Goal: Transaction & Acquisition: Purchase product/service

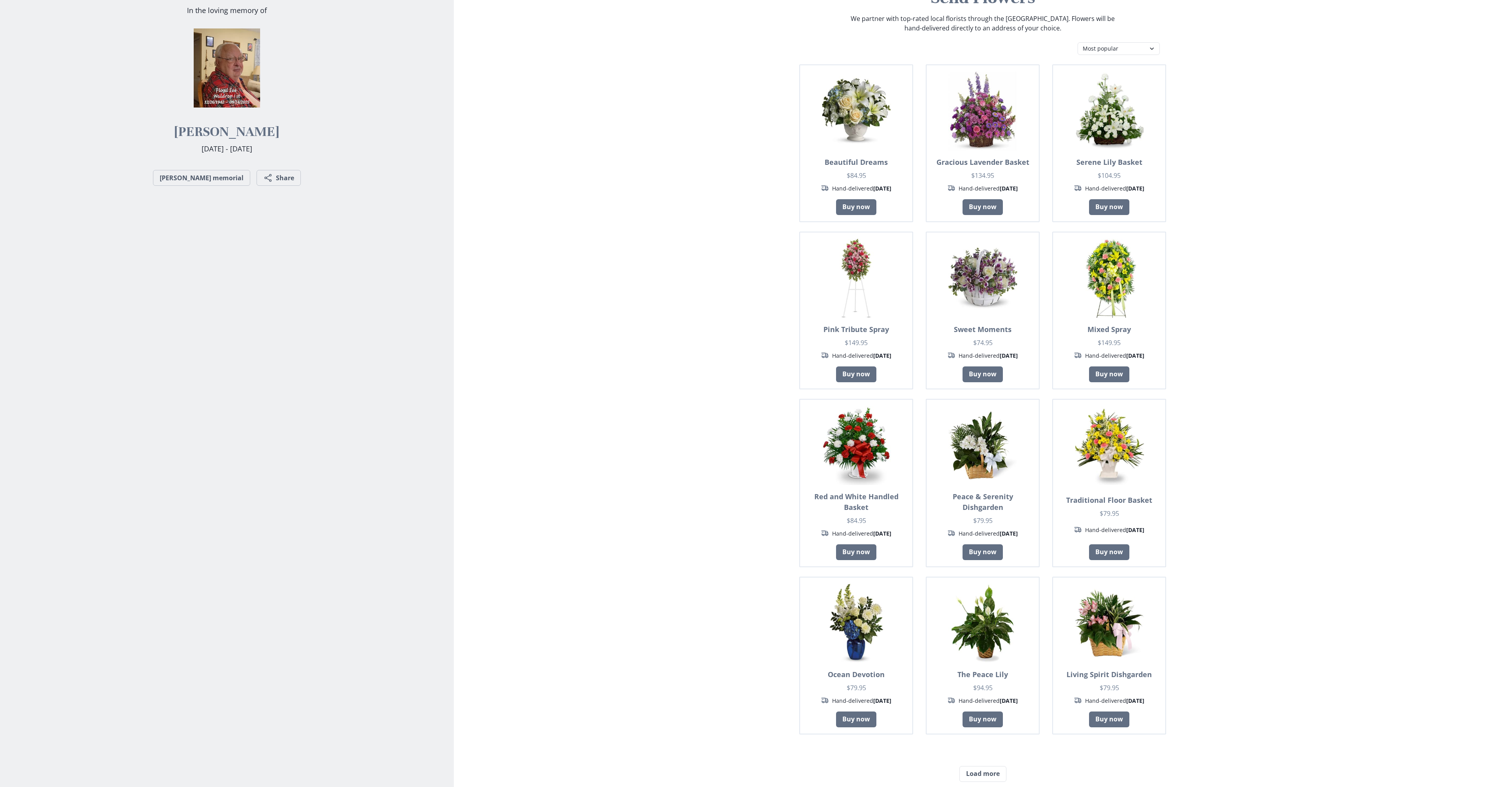
scroll to position [39, 0]
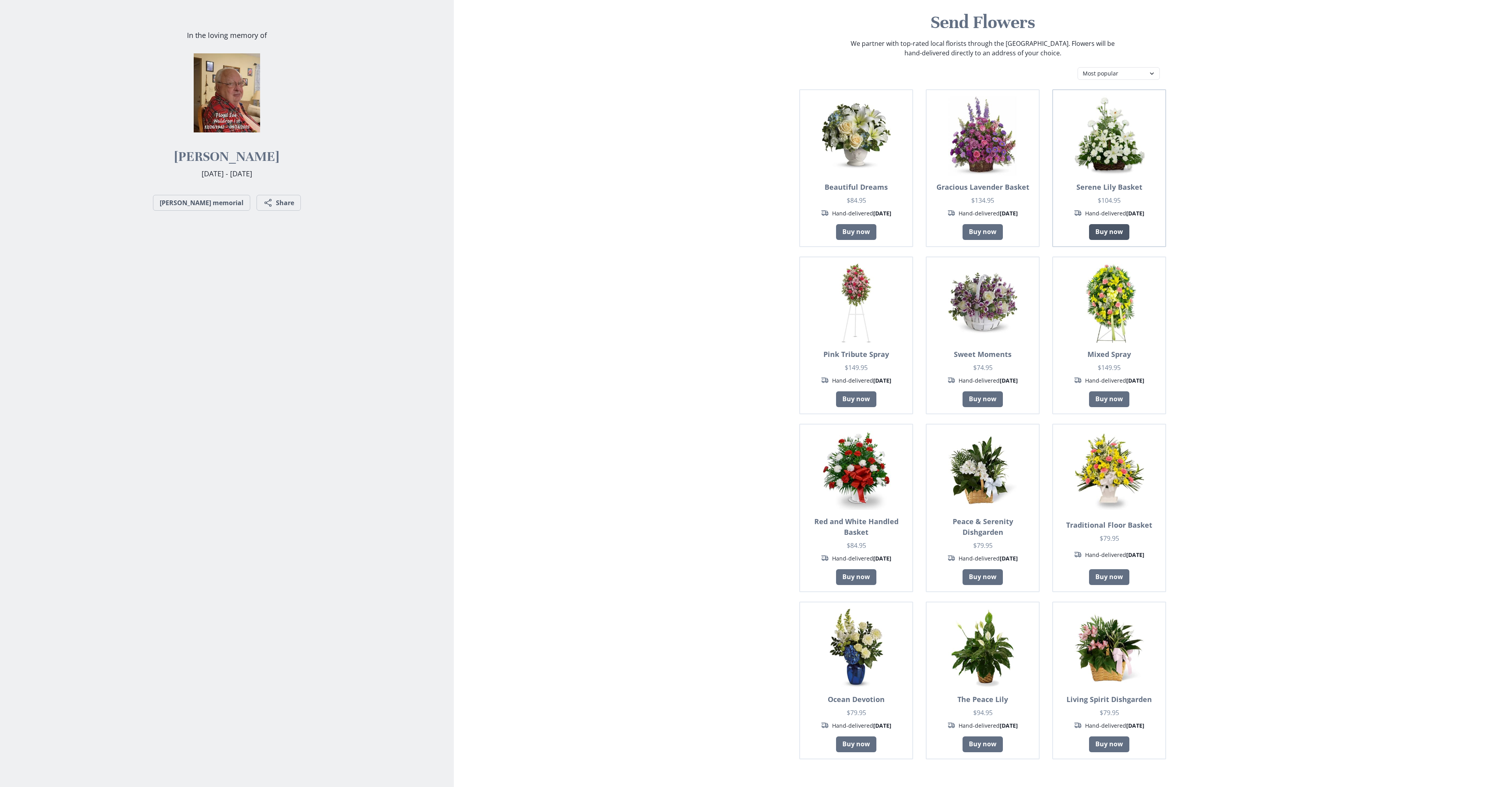
click at [1115, 232] on link "Buy now" at bounding box center [1109, 232] width 40 height 16
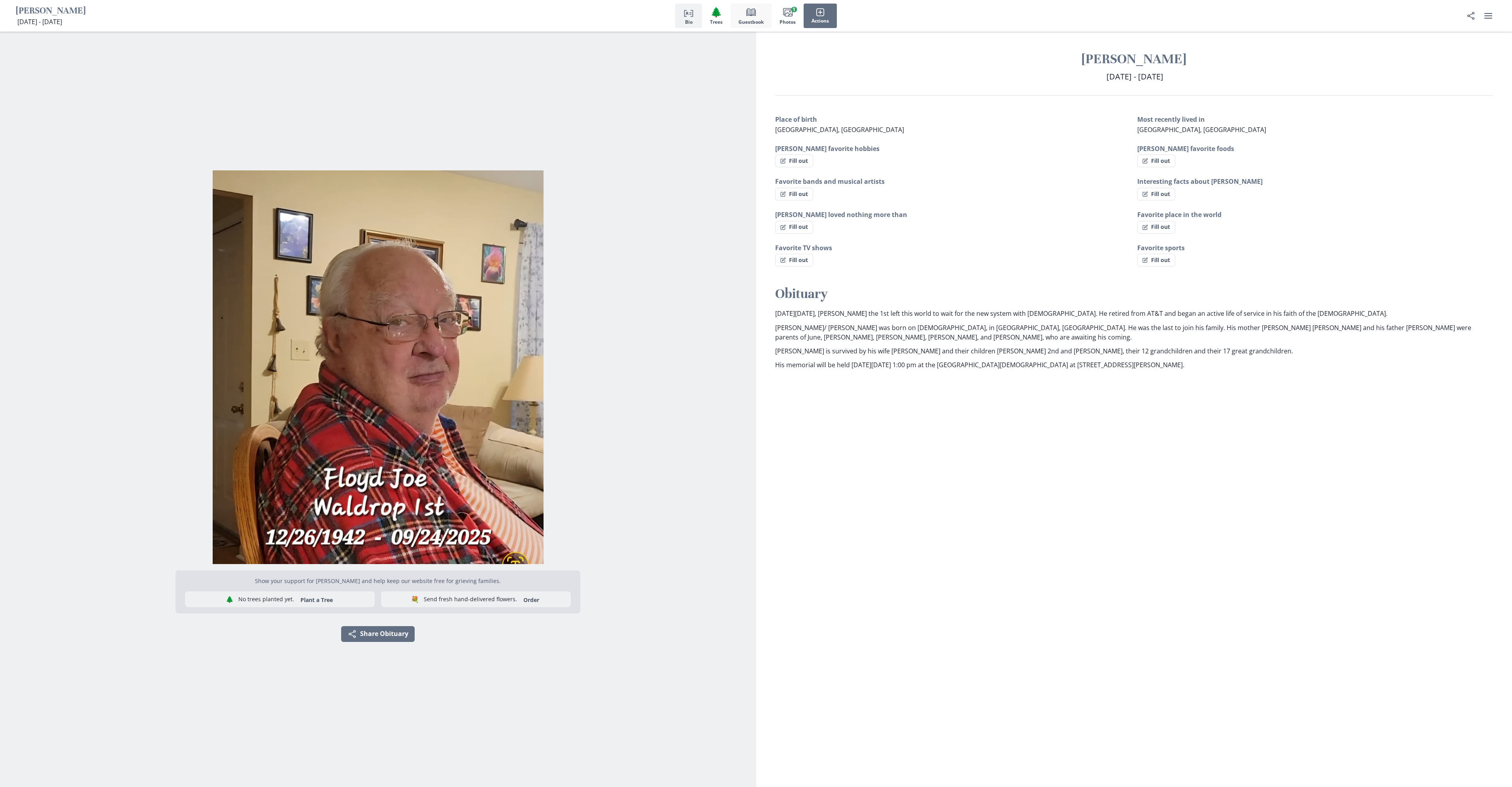
click at [752, 16] on icon "Book" at bounding box center [751, 12] width 9 height 9
click at [519, 600] on link "Order" at bounding box center [531, 600] width 25 height 8
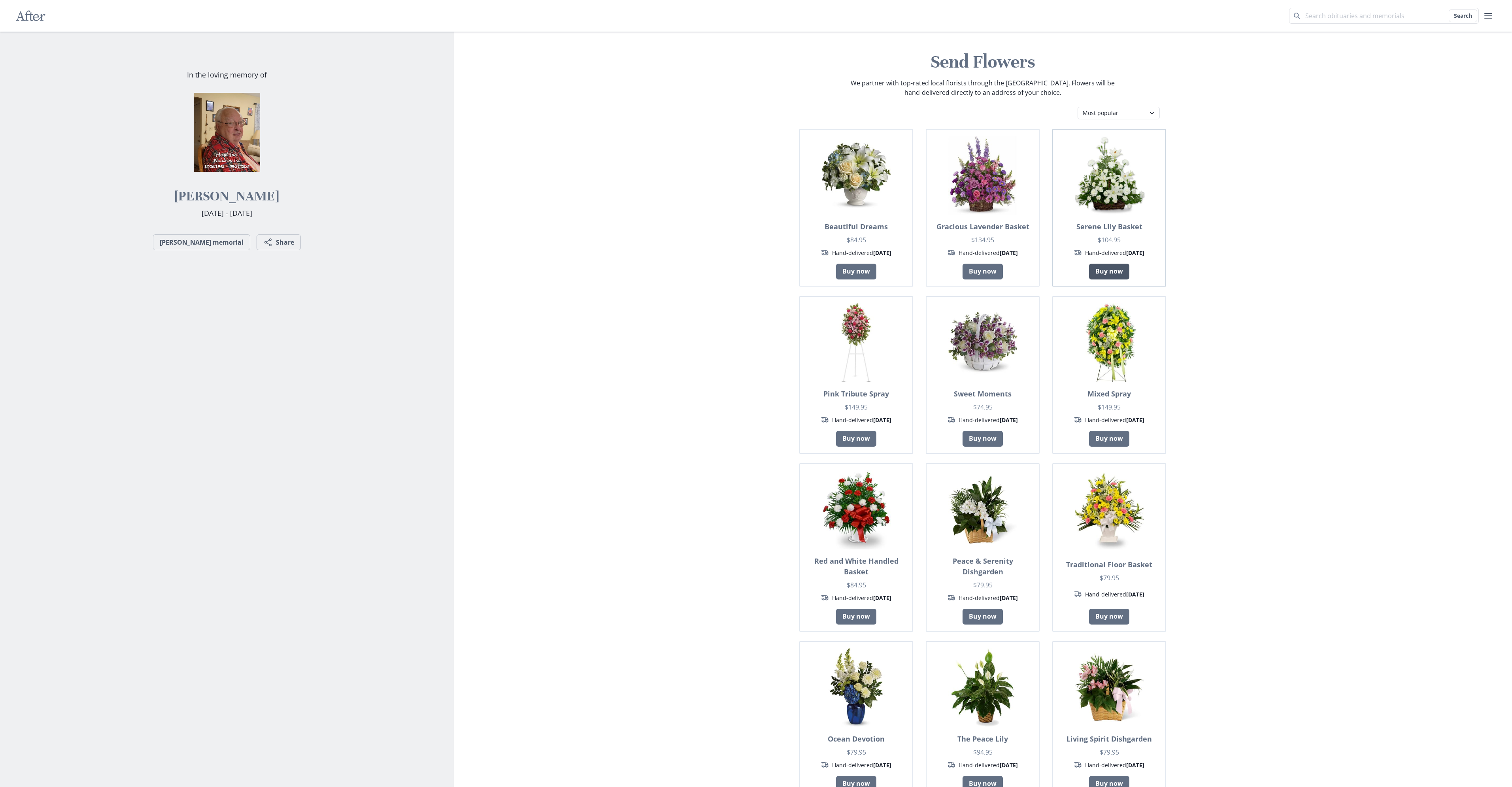
click at [1101, 263] on link "Buy now" at bounding box center [1109, 271] width 40 height 16
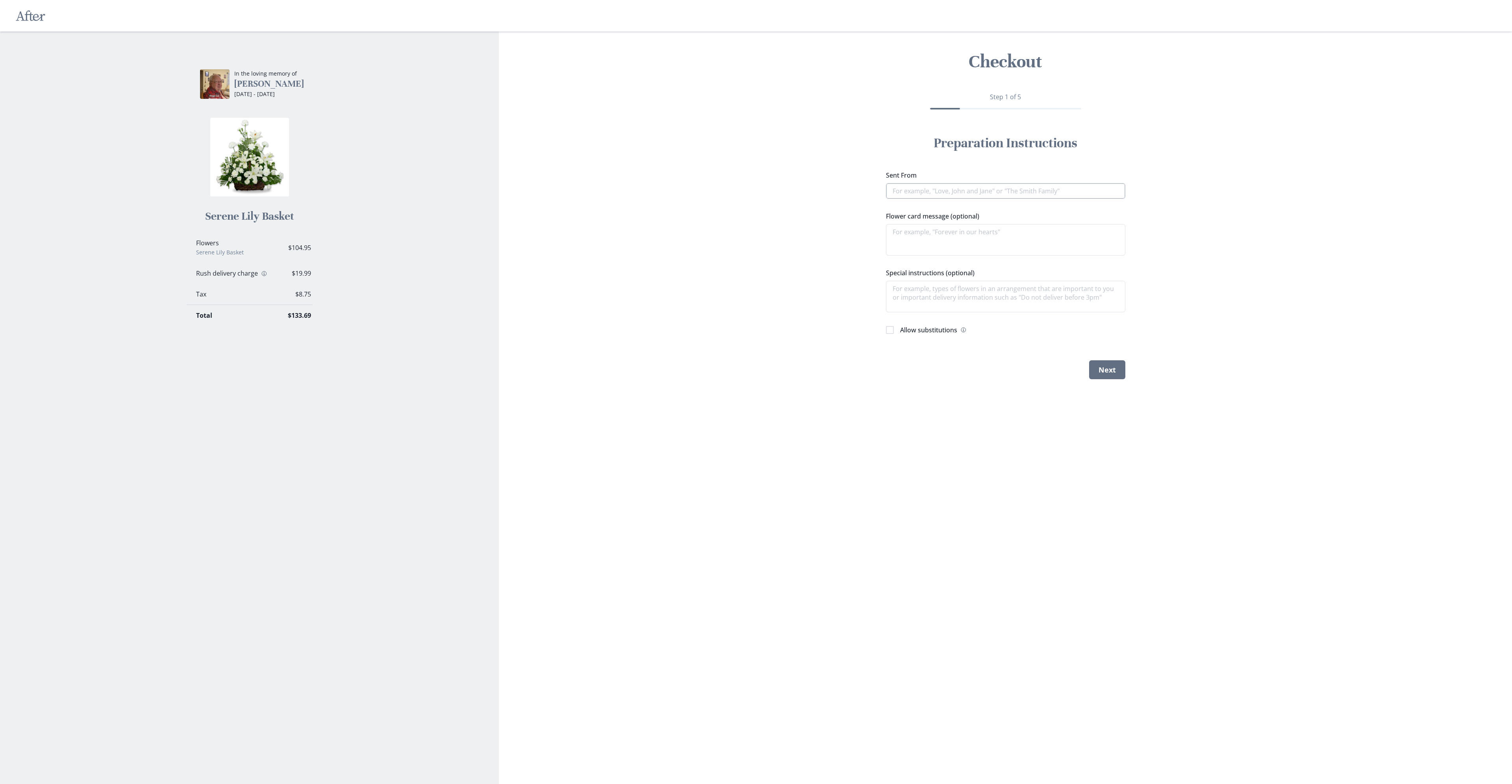
click at [1010, 188] on input "Sent From" at bounding box center [1005, 191] width 239 height 16
click at [261, 277] on icon "Information" at bounding box center [264, 273] width 6 height 6
click at [318, 294] on icon "Close" at bounding box center [318, 294] width 4 height 4
click at [974, 190] on input "Sent From" at bounding box center [1005, 191] width 239 height 16
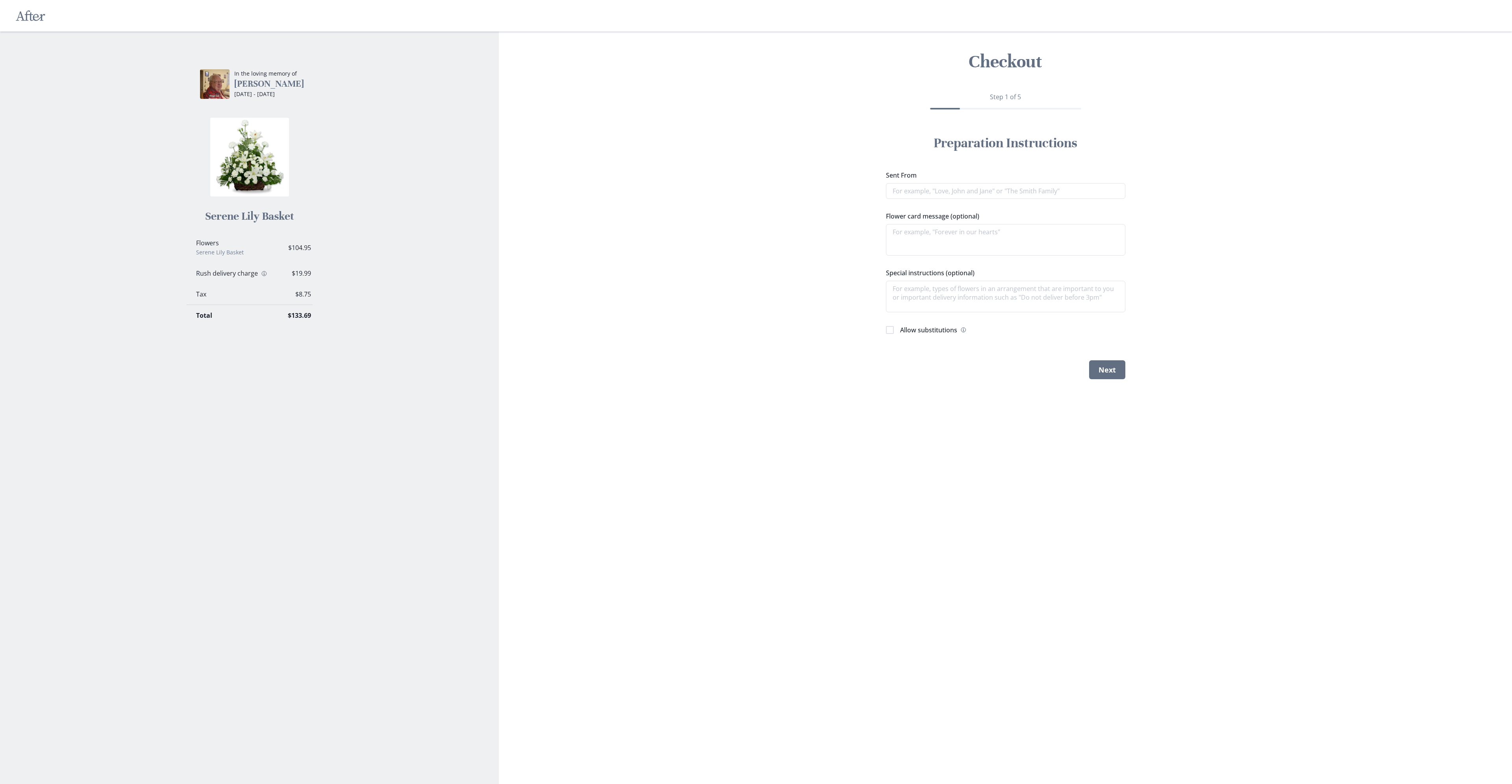
type textarea "x"
type input "F"
type textarea "x"
type input "Fa"
type textarea "x"
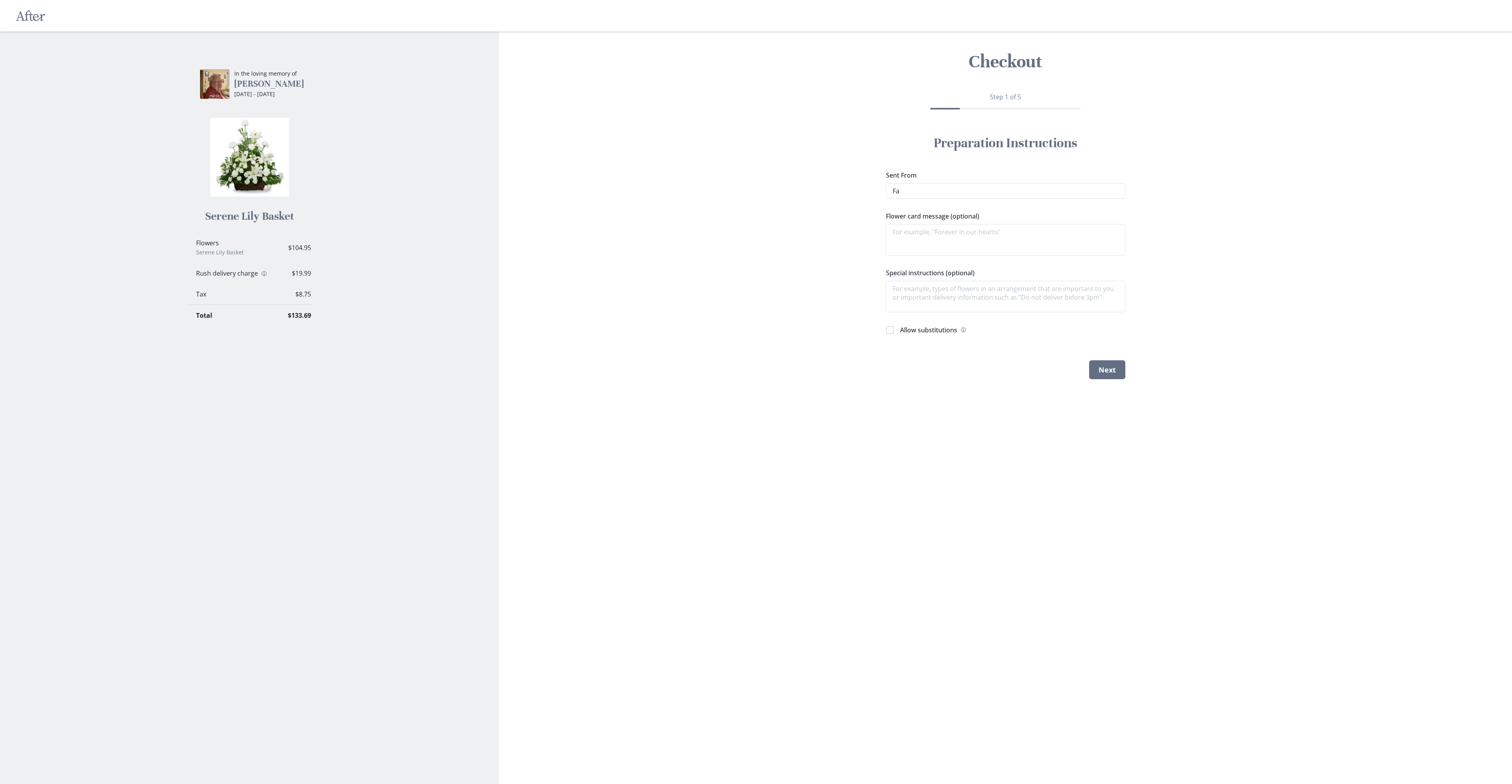
type input "Fab"
type textarea "x"
type input "Fabc"
type textarea "x"
type input "Fabco"
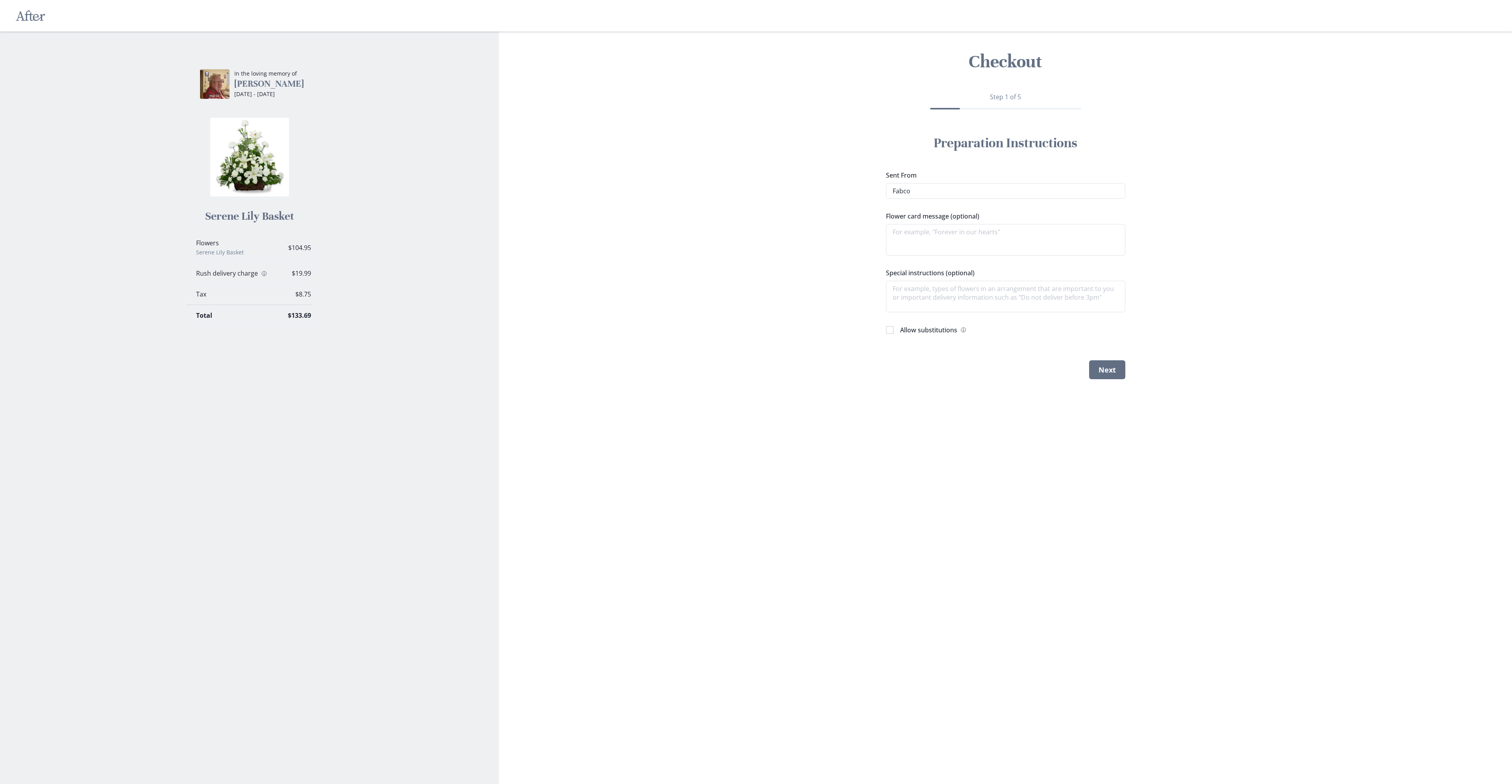
type textarea "x"
type input "Fabcon"
click at [979, 231] on textarea "Flower card message (optional)" at bounding box center [1005, 240] width 239 height 32
click at [935, 228] on textarea "Flower card message (optional)" at bounding box center [1005, 240] width 239 height 32
paste textarea "With heartfelt sympathy. Wishing you peace, comfort, and loving memories to hol…"
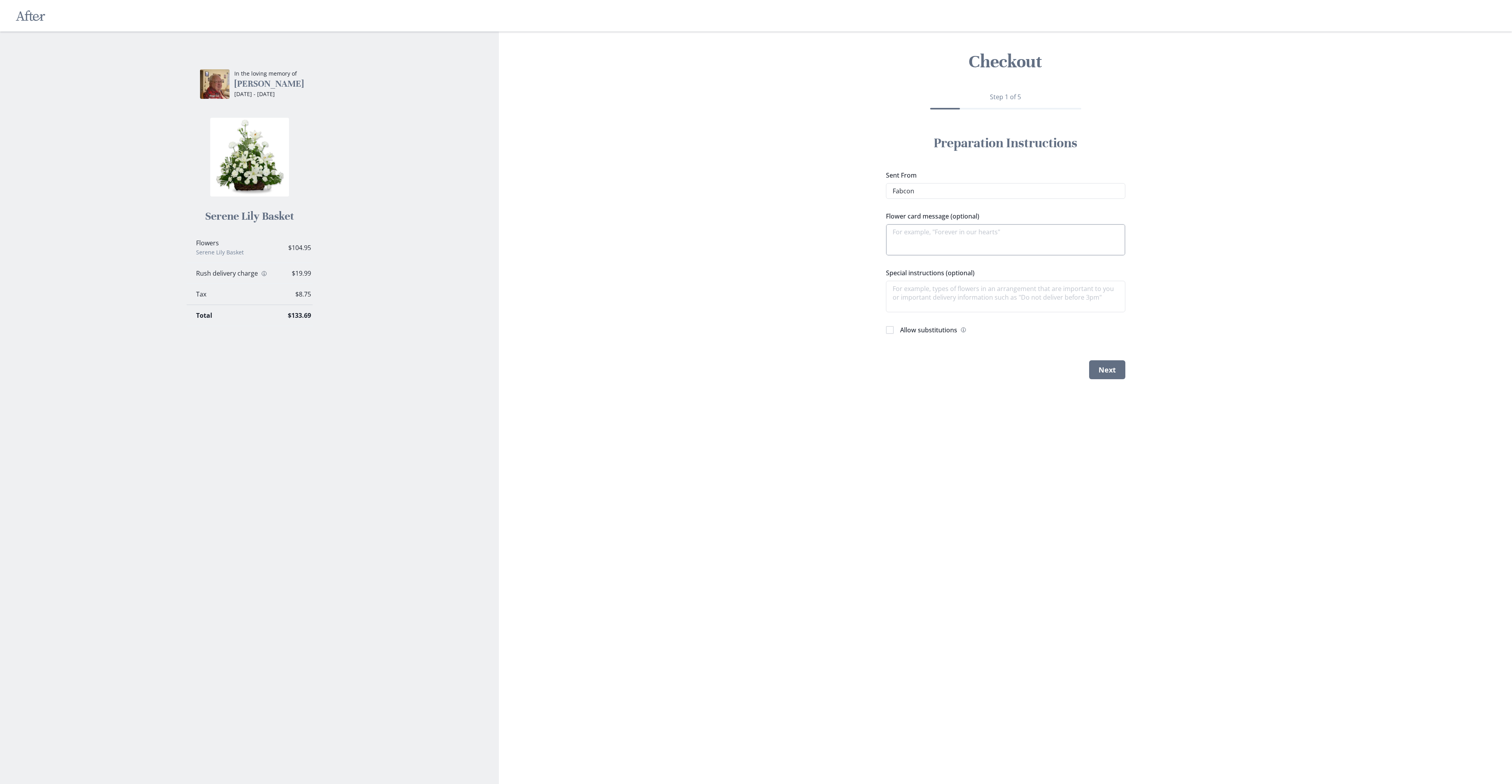
type textarea "x"
type textarea "With heartfelt sympathy. Wishing you peace, comfort, and loving memories to hol…"
type textarea "x"
click at [1105, 370] on button "Next" at bounding box center [1108, 370] width 36 height 19
click at [932, 191] on input "Recipient's address" at bounding box center [1005, 191] width 239 height 16
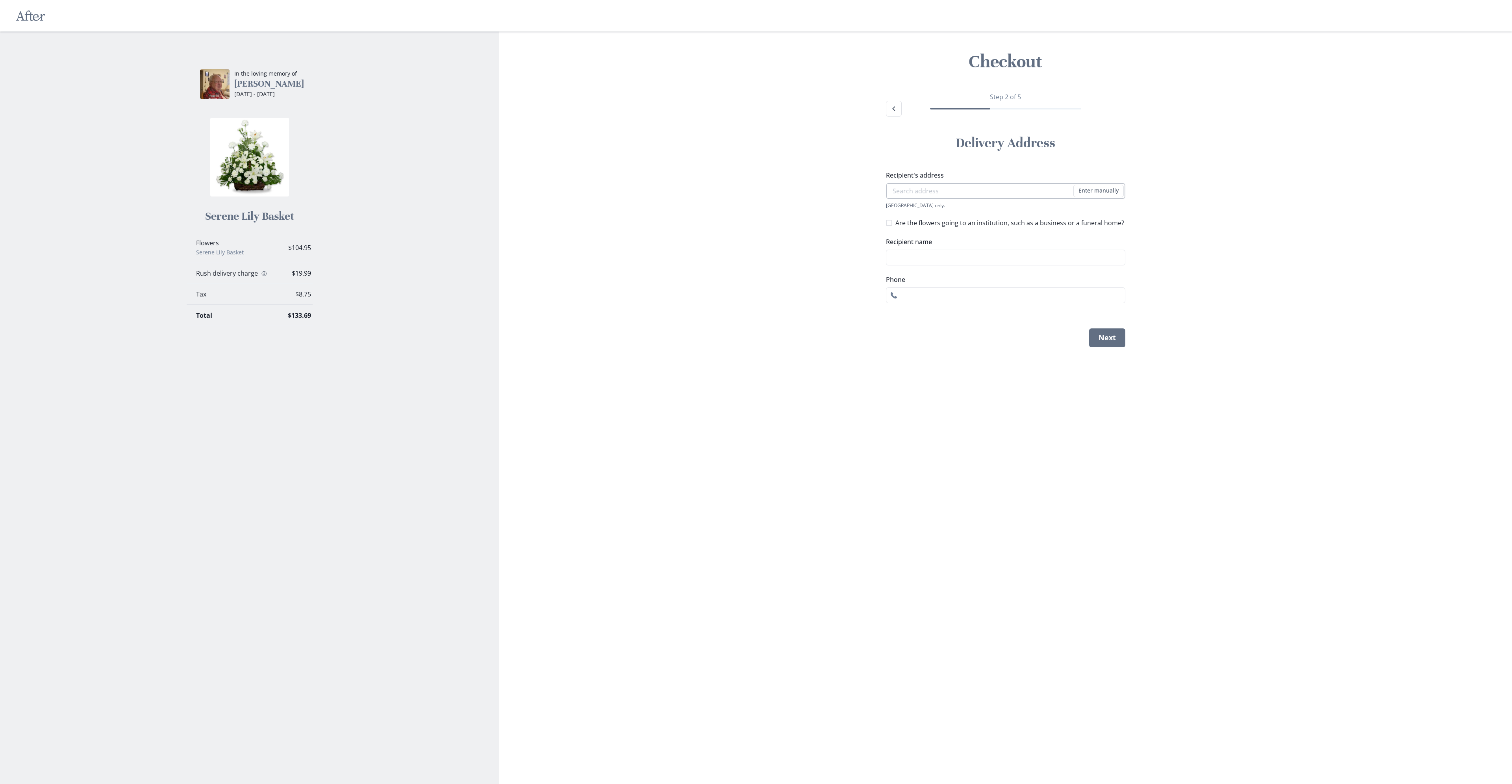
paste input "[STREET_ADDRESS][PERSON_NAME]"
click at [966, 207] on li "[STREET_ADDRESS][PERSON_NAME]" at bounding box center [1005, 205] width 239 height 12
type input "[STREET_ADDRESS][PERSON_NAME]"
type input "1"
select select "KY"
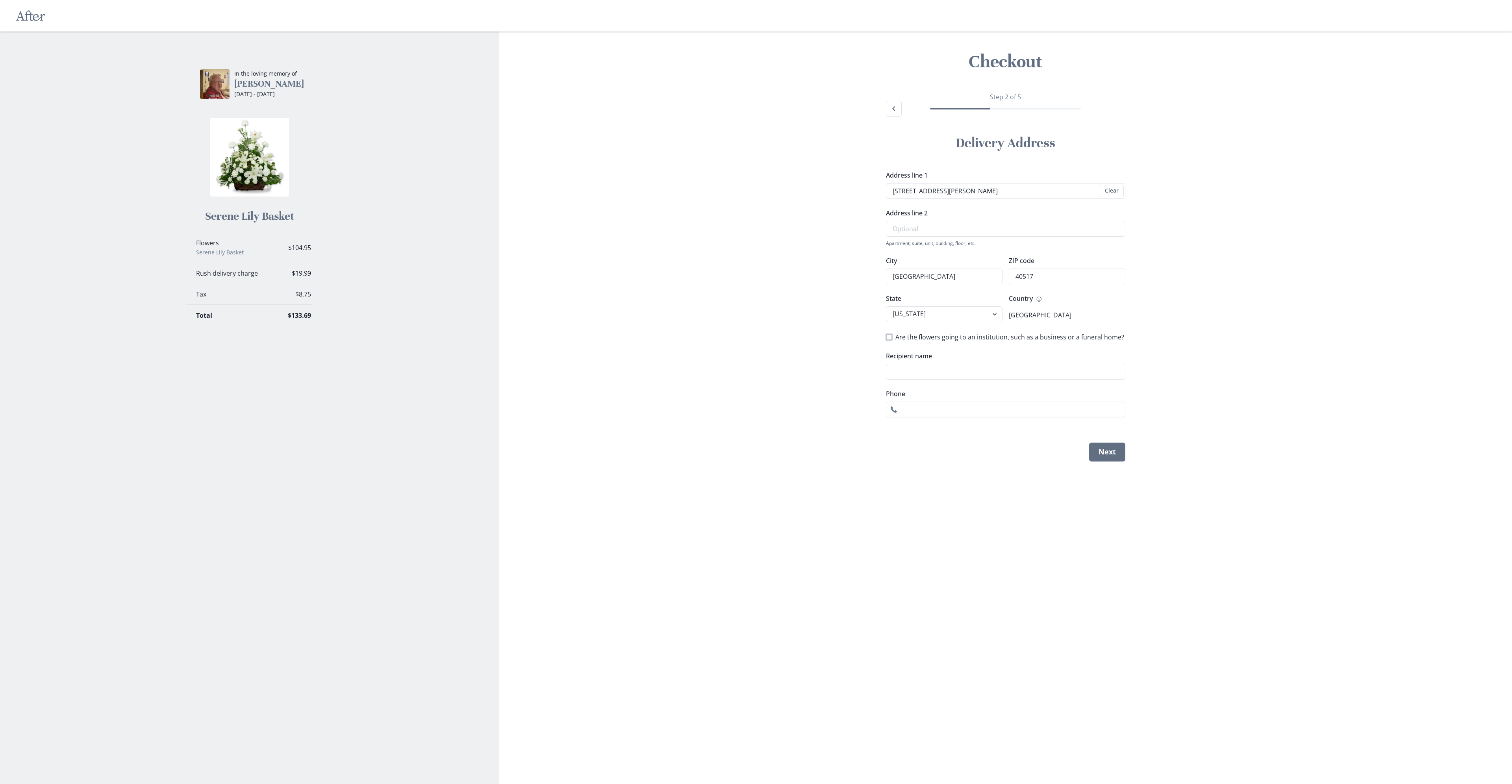
click at [888, 338] on span at bounding box center [889, 337] width 6 height 6
click at [886, 337] on input "Are the flowers going to an institution, such as a business or a funeral home?" at bounding box center [886, 337] width 1 height 1
checkbox input "true"
click at [924, 364] on input "Institution name" at bounding box center [1010, 365] width 230 height 16
paste input "Kingdom Hall of [DEMOGRAPHIC_DATA]"
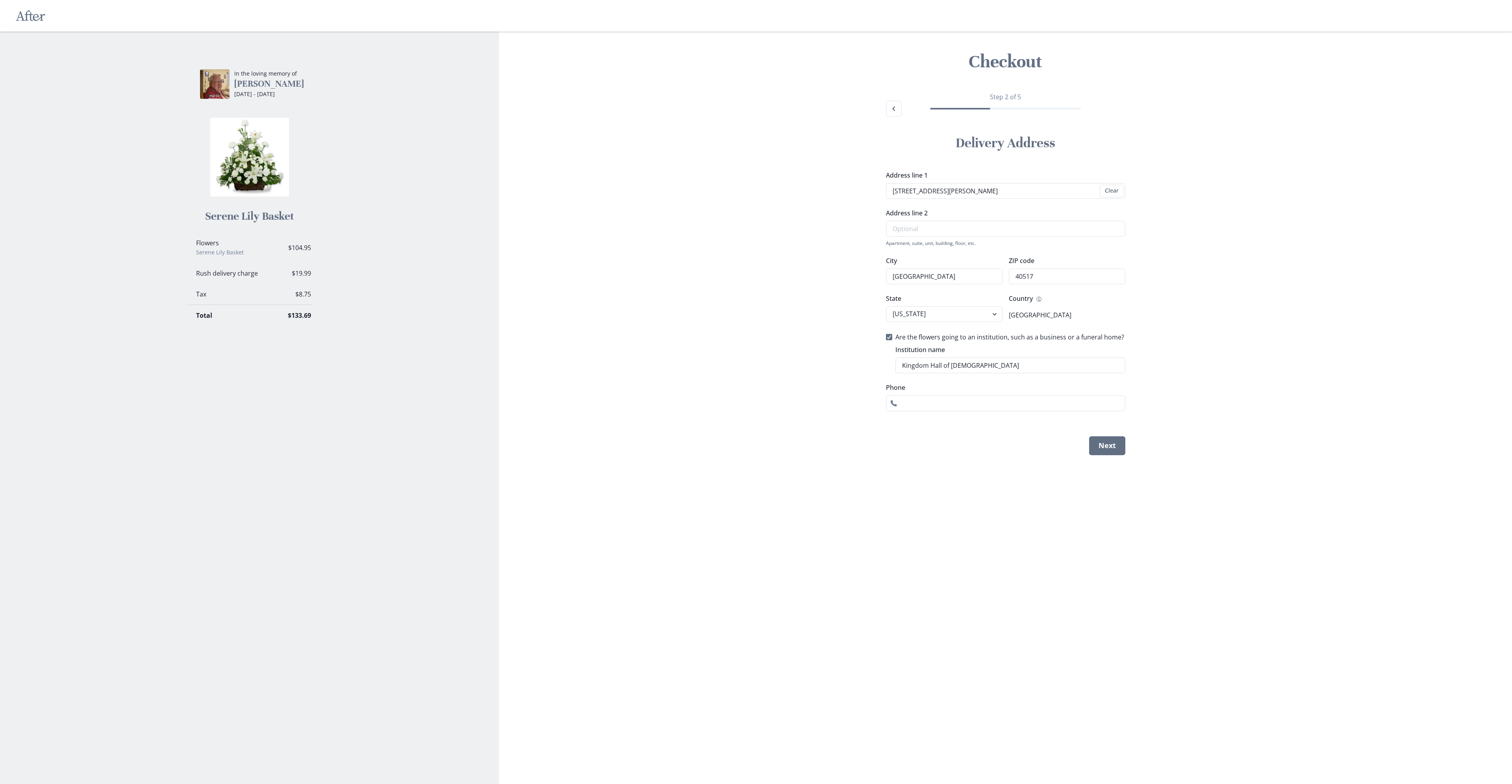
type input "Kingdom Hall of [DEMOGRAPHIC_DATA]"
click at [984, 406] on input "Phone" at bounding box center [1005, 403] width 239 height 16
paste input "[PHONE_NUMBER]"
type input "[PHONE_NUMBER]"
click at [1044, 496] on section "Checkout Step 2 of 5 Delivery Address Address line 1 [STREET_ADDRESS][GEOGRAPHI…" at bounding box center [1005, 408] width 1013 height 752
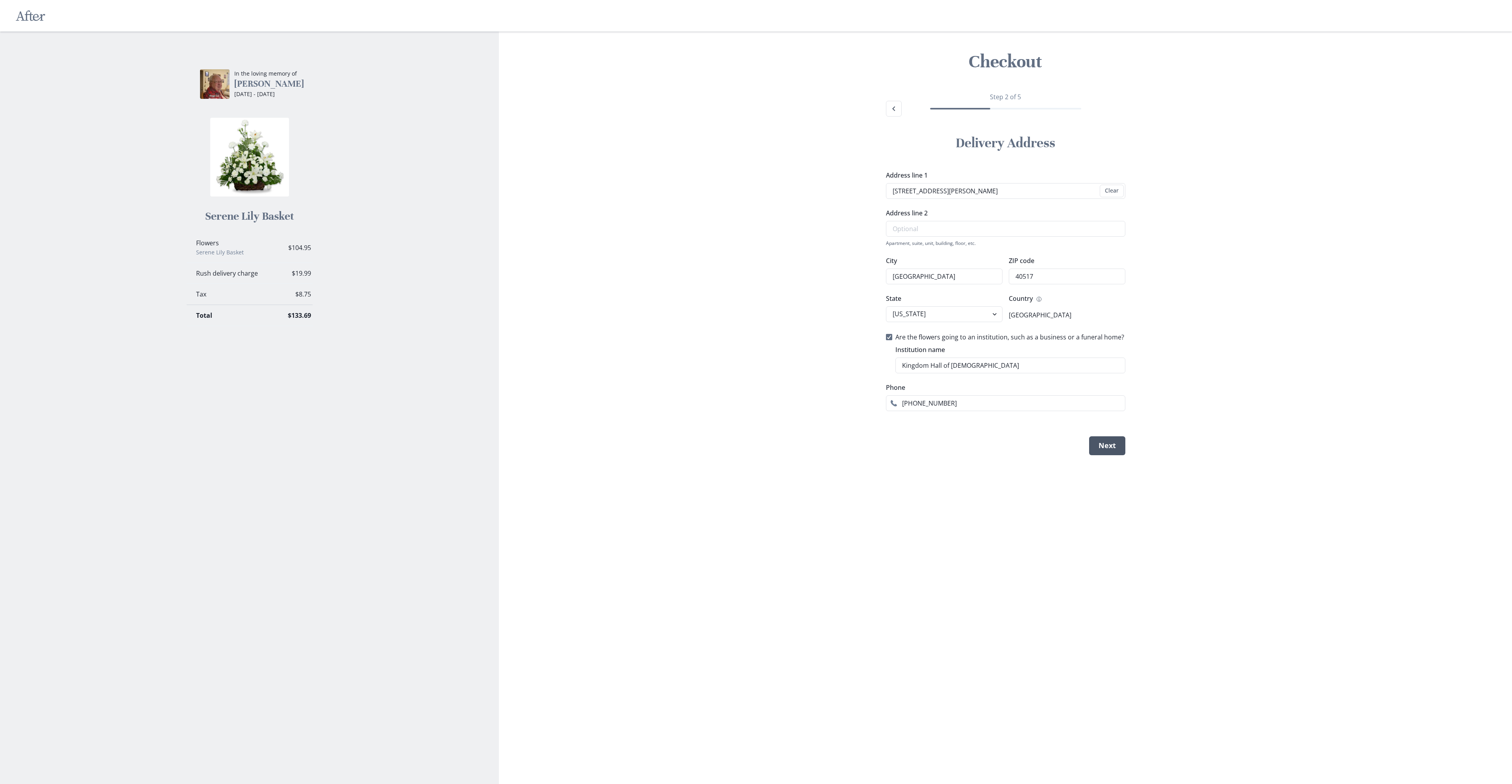
click at [1106, 447] on button "Next" at bounding box center [1108, 445] width 36 height 19
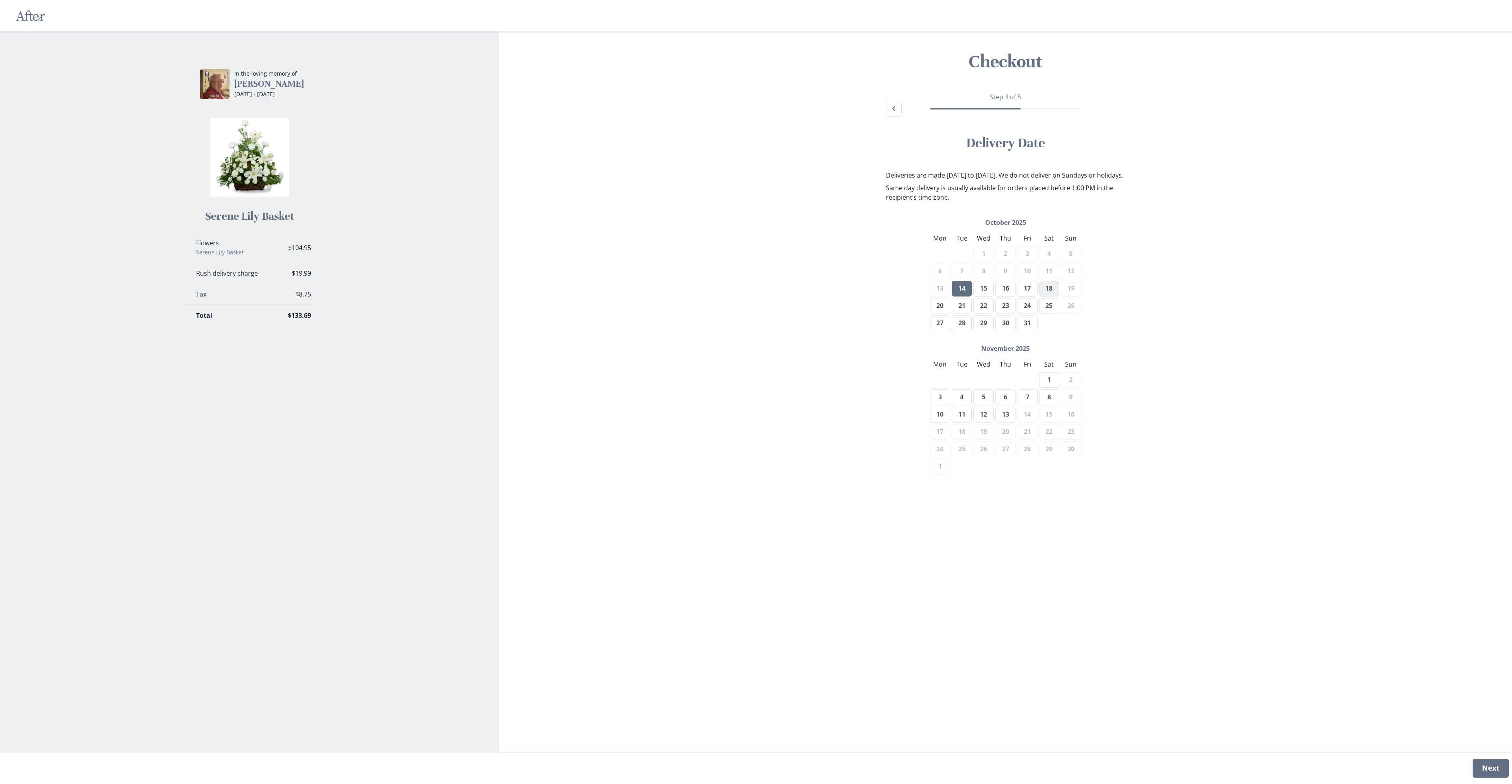
click at [1048, 296] on button "18" at bounding box center [1049, 288] width 20 height 16
click at [894, 108] on icon "Back" at bounding box center [894, 109] width 9 height 9
select select "KY"
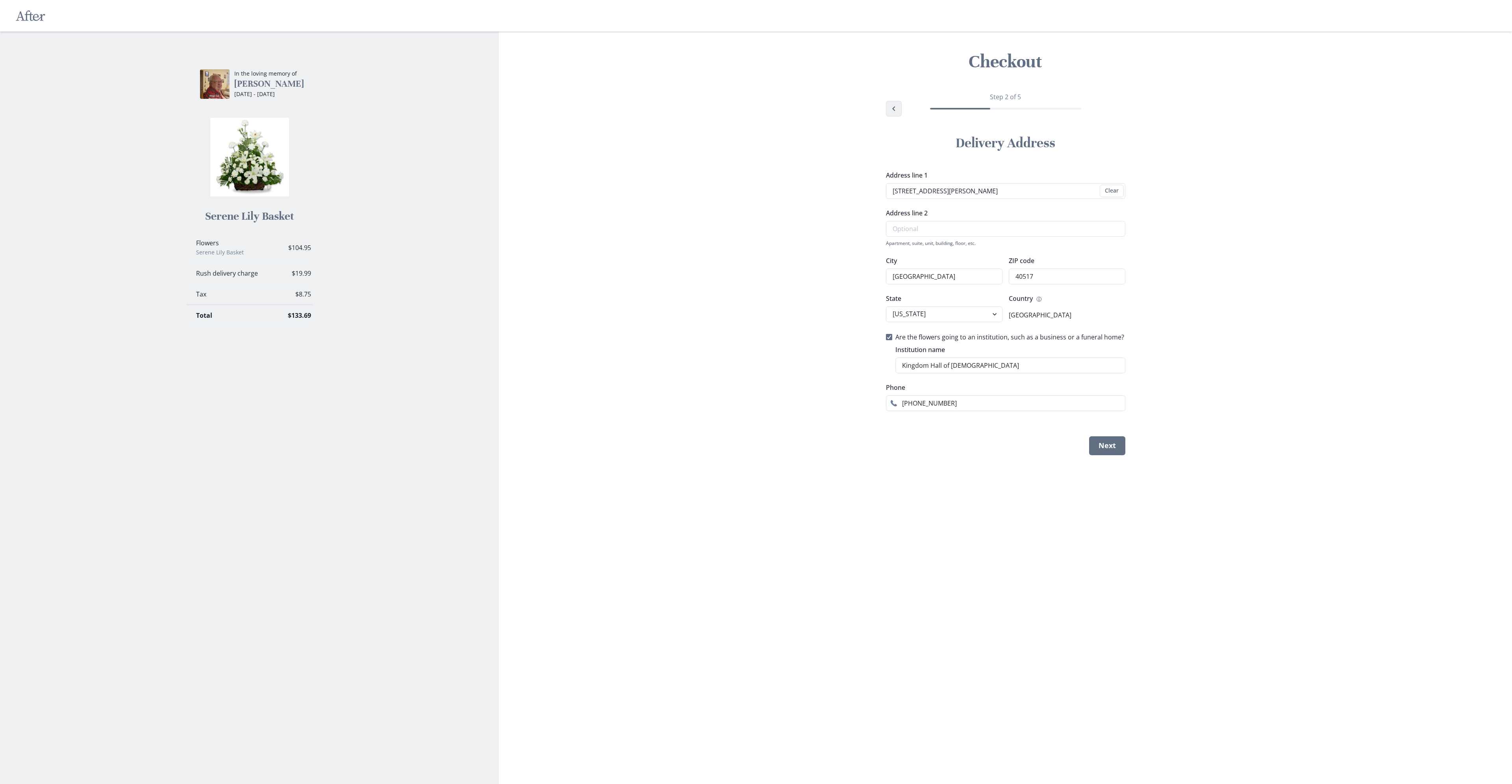
click at [894, 107] on icon "Back" at bounding box center [894, 109] width 9 height 9
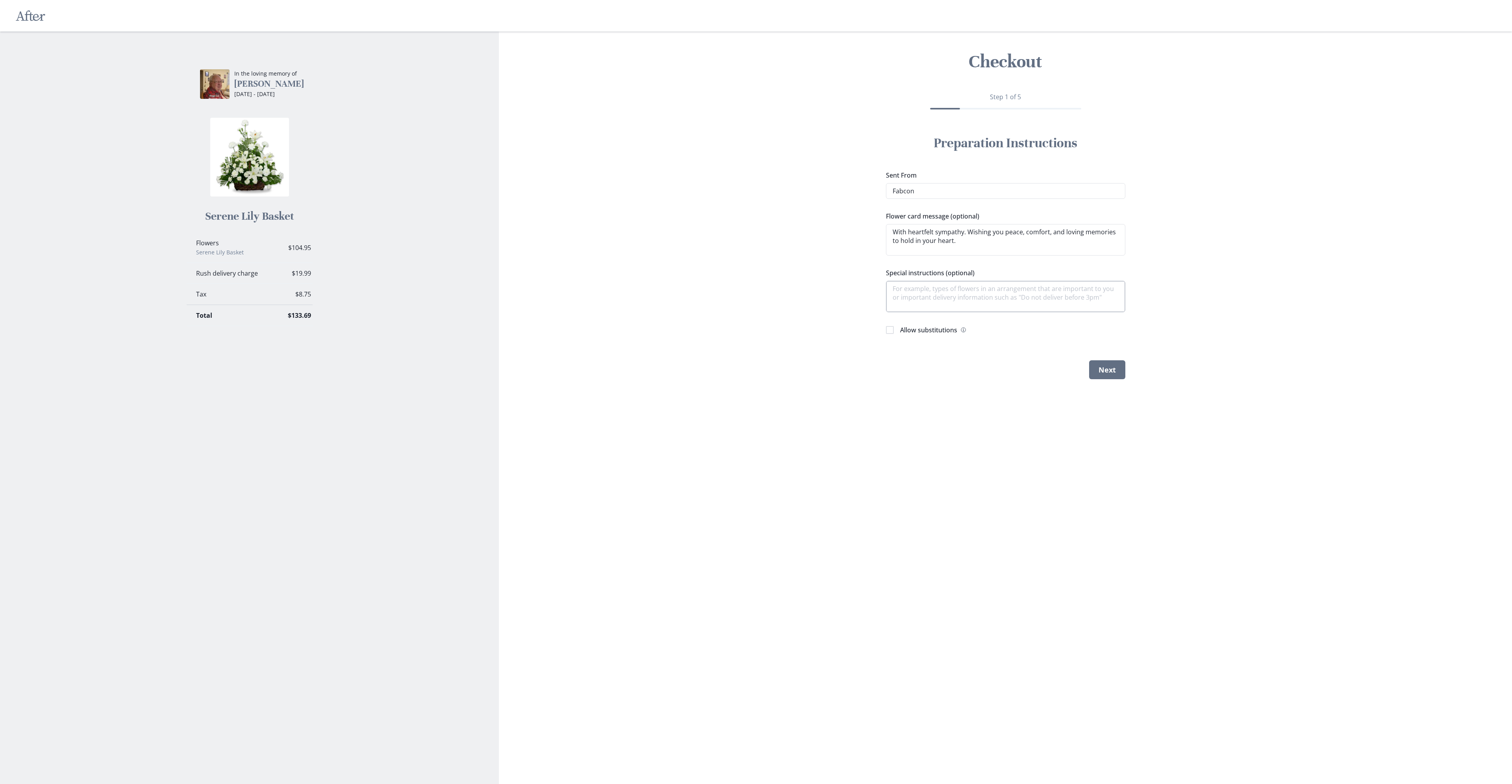
click at [946, 289] on textarea "Special instructions (optional)" at bounding box center [1005, 296] width 239 height 32
type textarea "x"
type textarea "P"
type textarea "x"
type textarea "Pl"
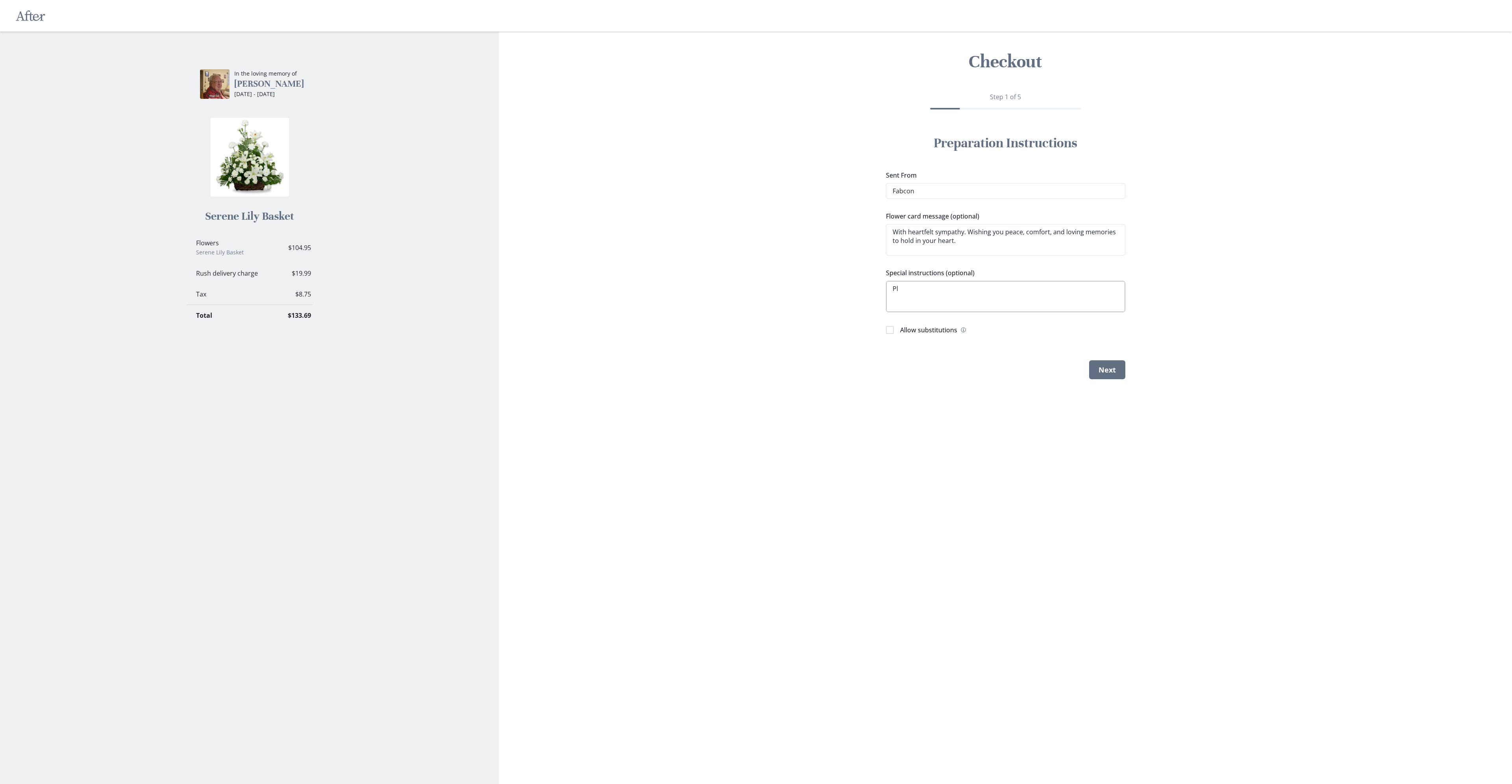
type textarea "x"
type textarea "Ple"
type textarea "x"
type textarea "Plea"
type textarea "x"
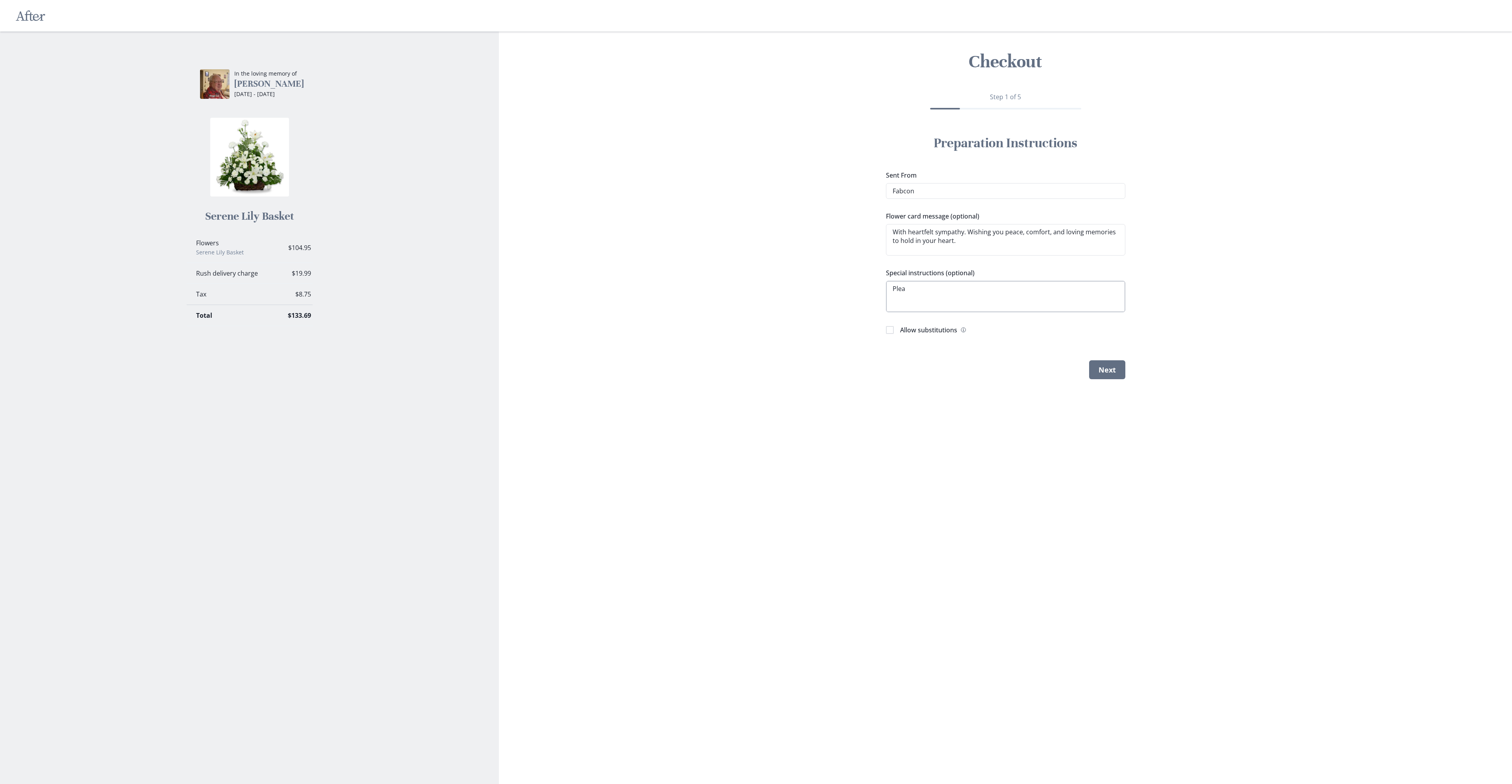
type textarea "Pleas"
type textarea "x"
type textarea "Please"
type textarea "x"
type textarea "Please"
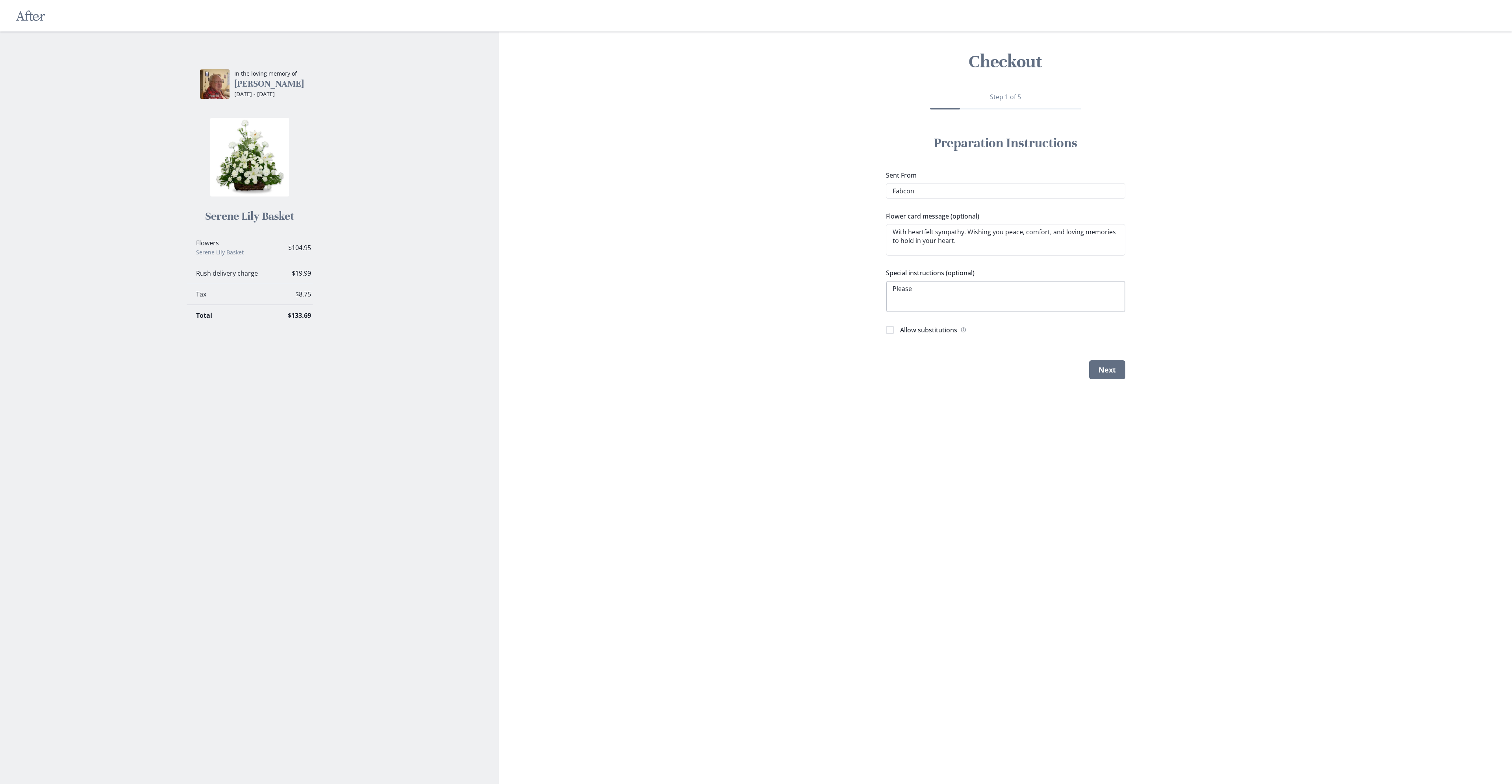
type textarea "x"
type textarea "Please d"
type textarea "x"
type textarea "Please de"
type textarea "x"
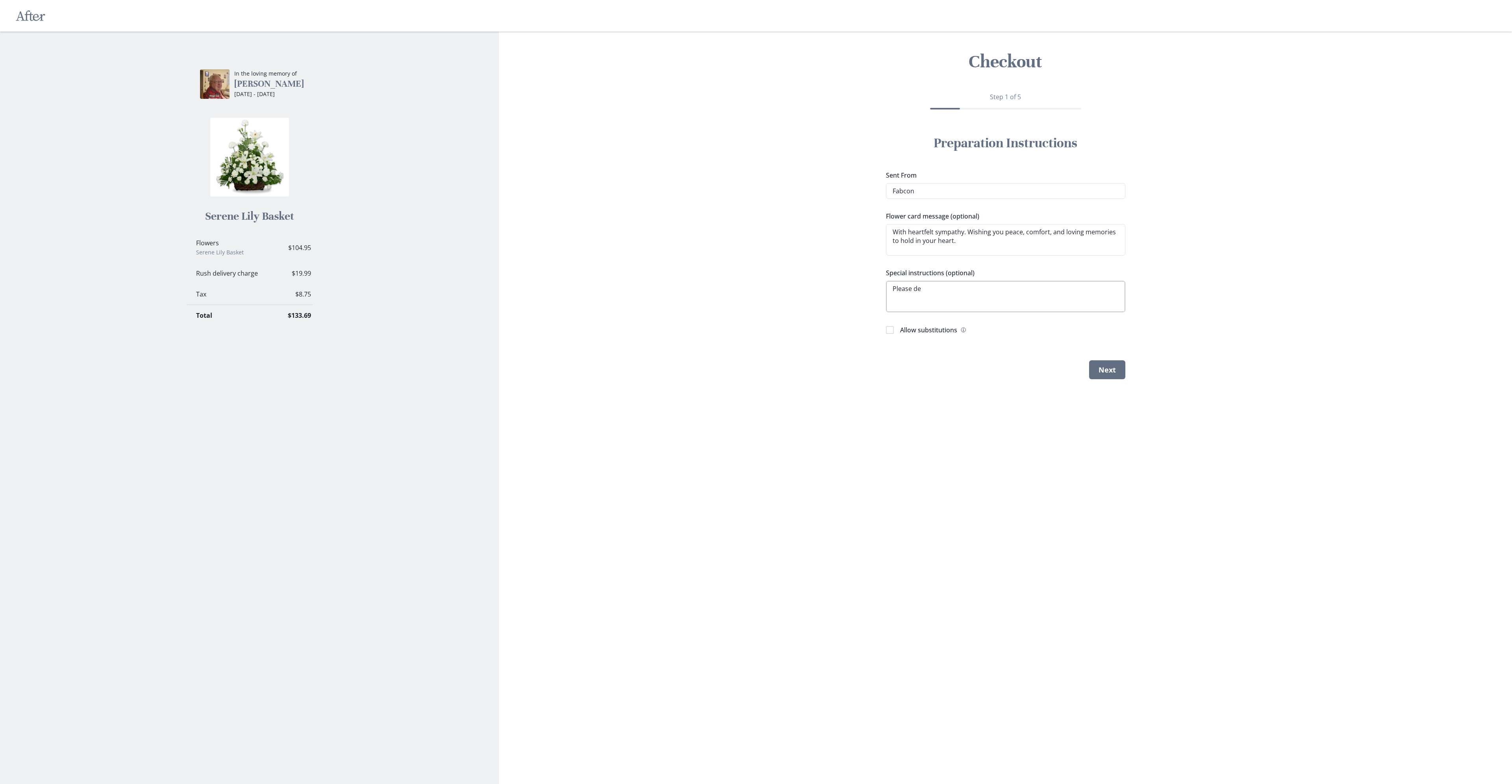
type textarea "Please del"
type textarea "x"
type textarea "Please deli"
type textarea "x"
type textarea "Please deliv"
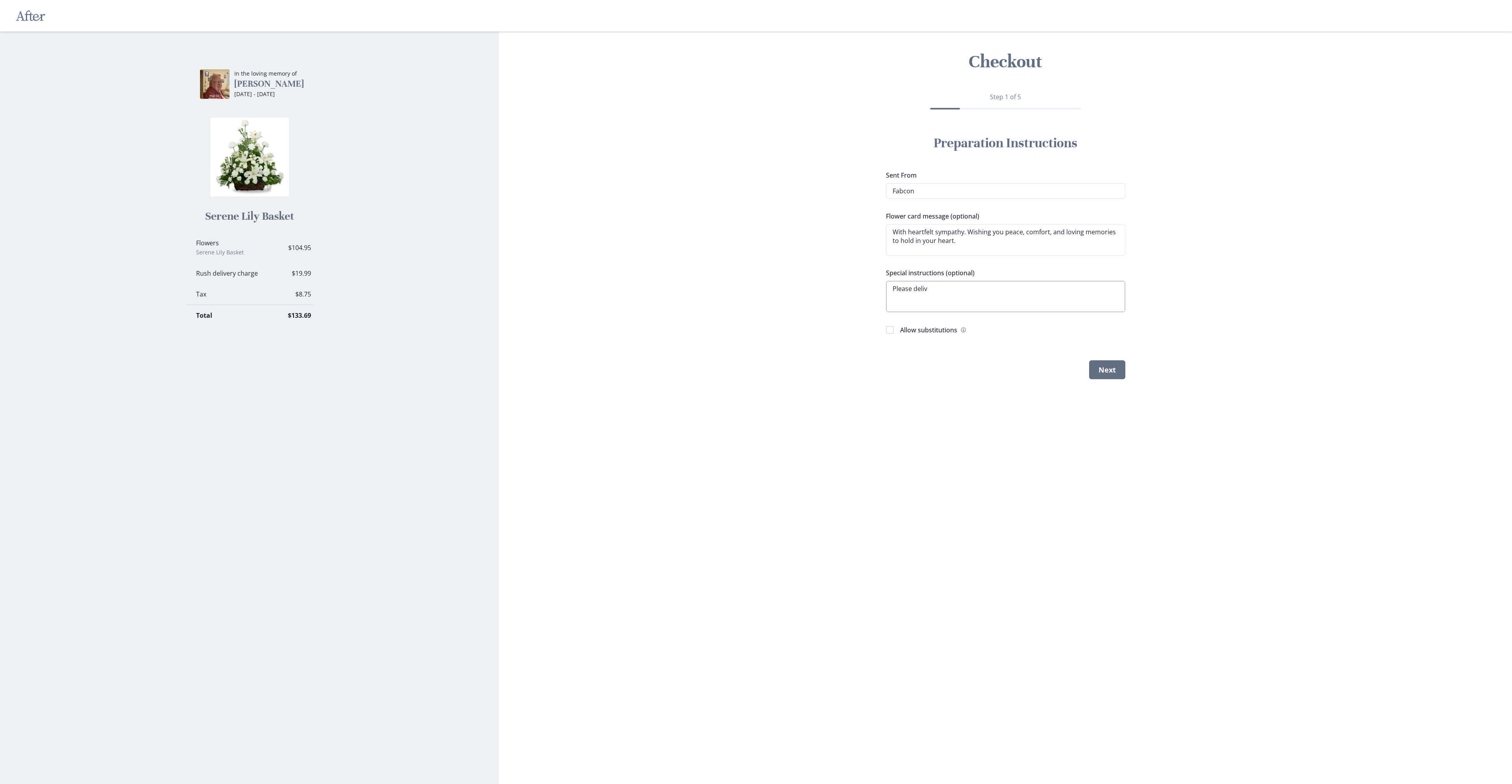
type textarea "x"
type textarea "Please delive"
type textarea "x"
type textarea "Please deliver"
type textarea "x"
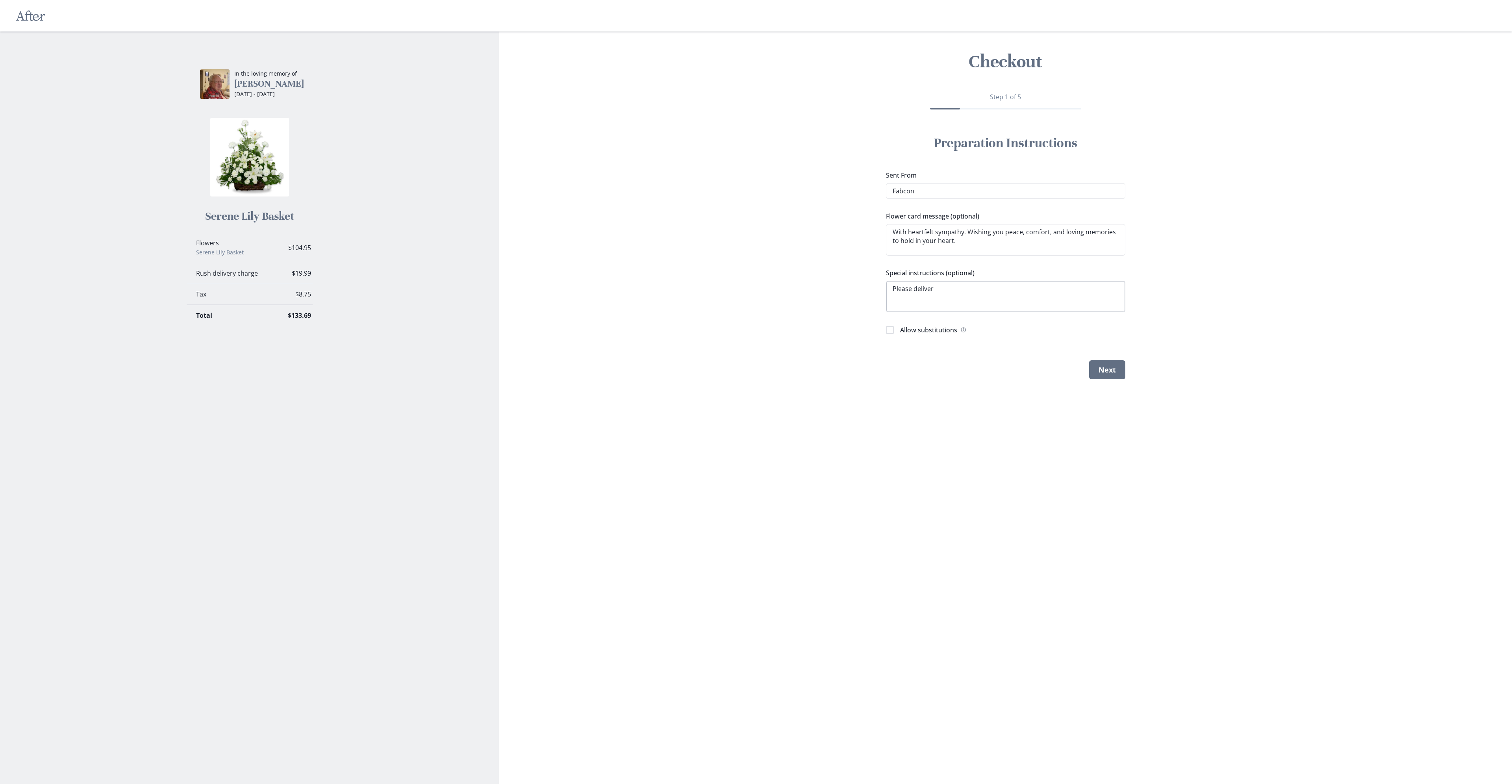
type textarea "Please delivery"
type textarea "x"
type textarea "Please delivery"
type textarea "x"
type textarea "Please delivery"
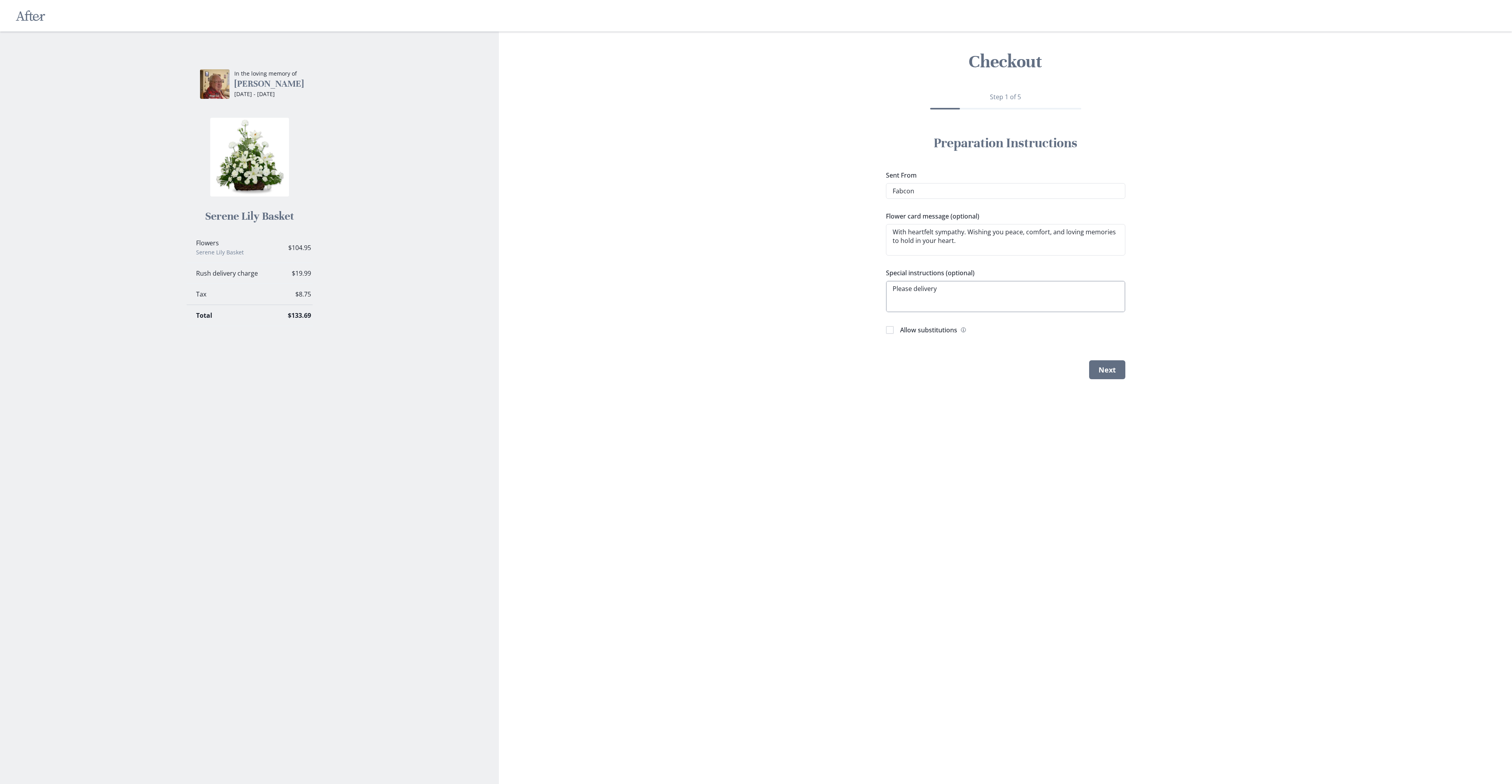
type textarea "x"
type textarea "Please deliver"
type textarea "x"
type textarea "Please deliver"
type textarea "x"
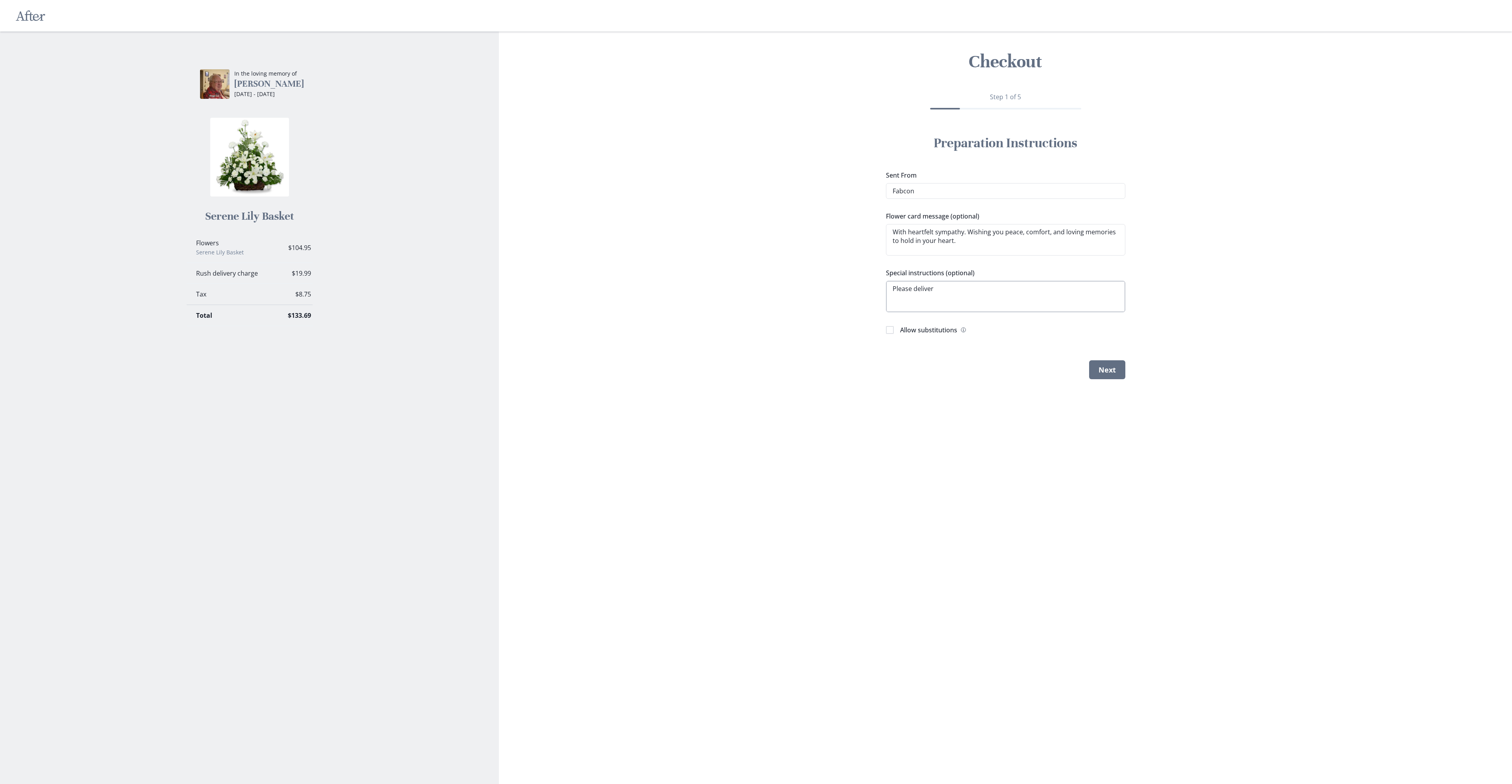
type textarea "Please deliver b"
type textarea "x"
type textarea "Please deliver be"
type textarea "x"
type textarea "Please deliver bef"
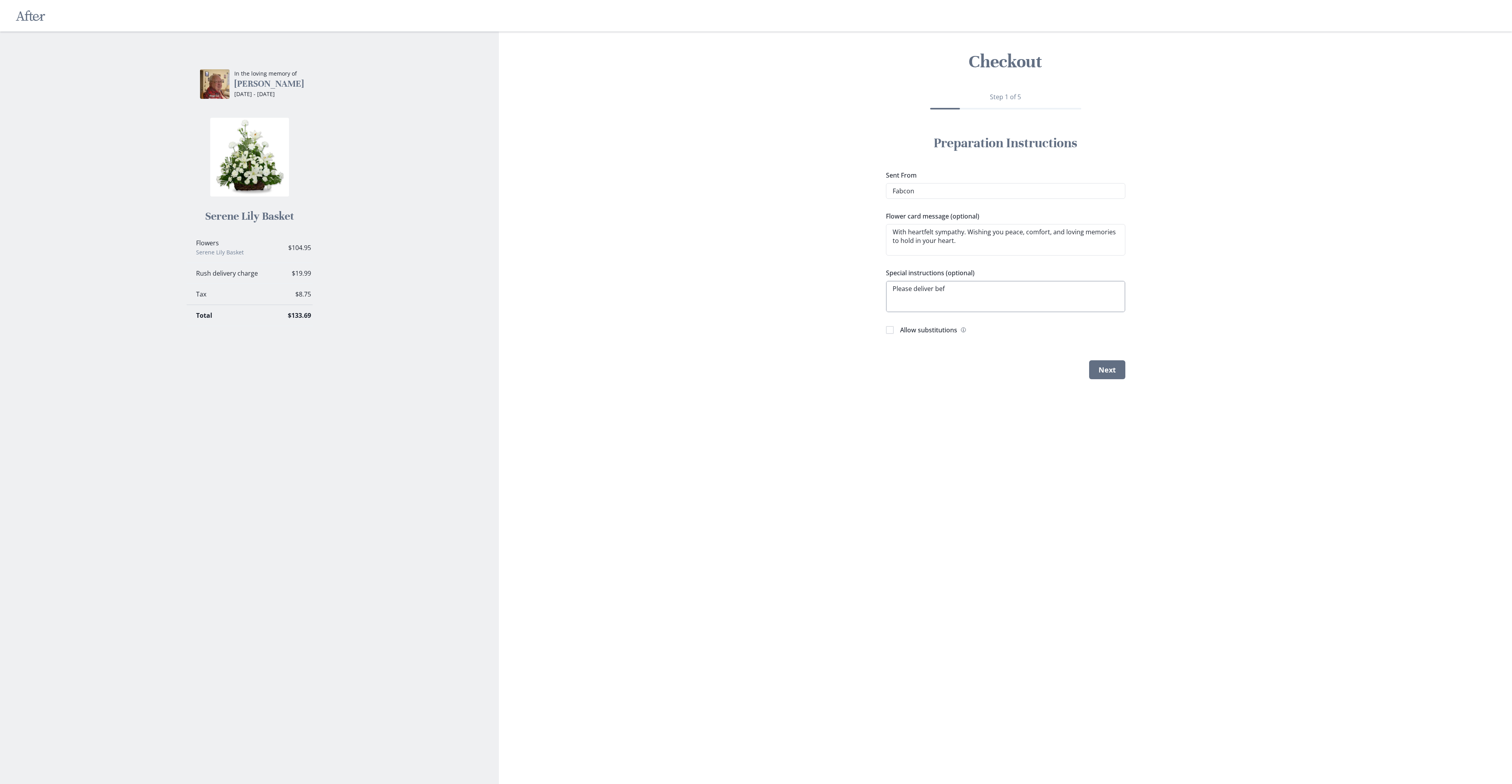
type textarea "x"
type textarea "Please deliver befor"
type textarea "x"
type textarea "Please deliver before"
type textarea "x"
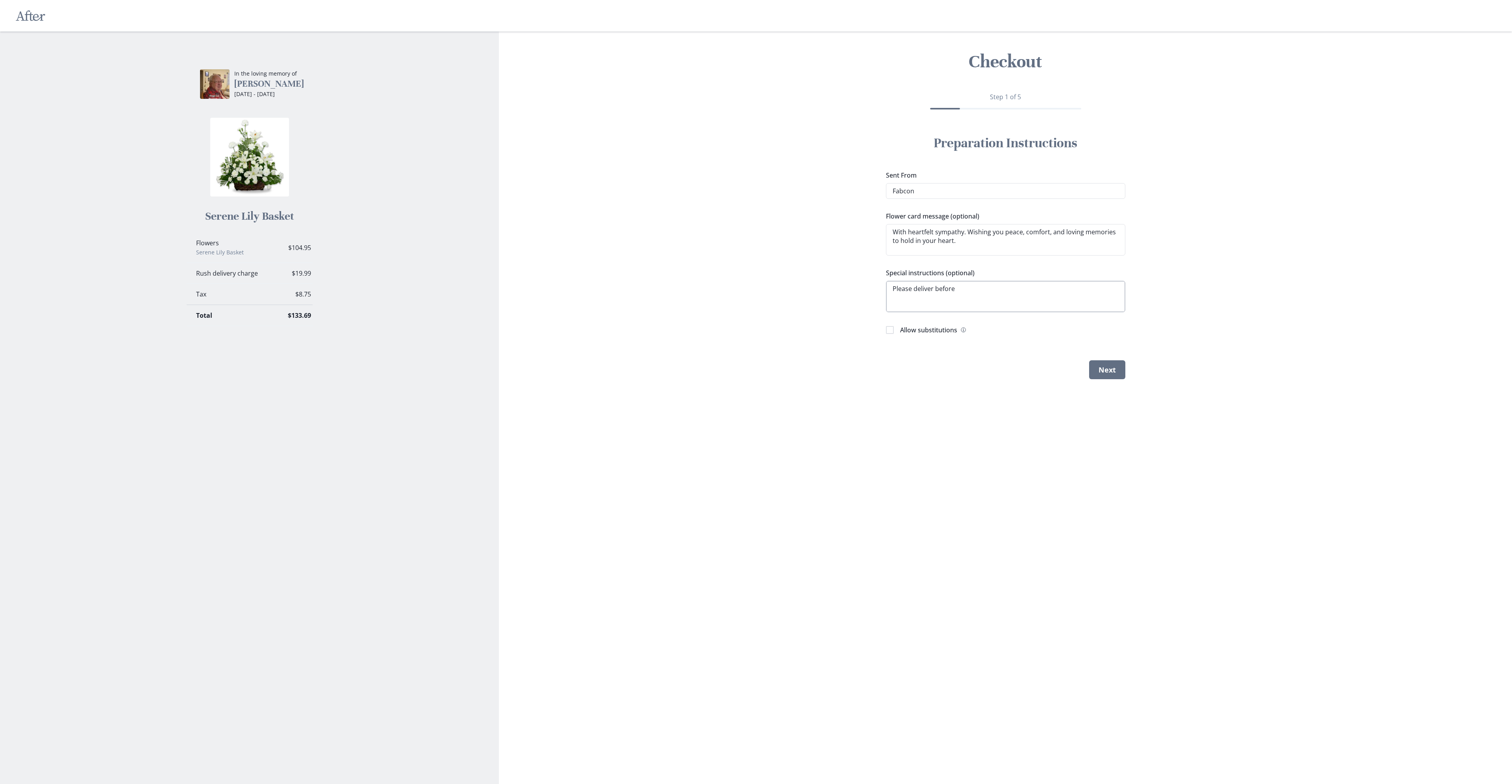
type textarea "Please deliver before"
type textarea "x"
type textarea "Please deliver before 1"
type textarea "x"
type textarea "Please deliver before 1p"
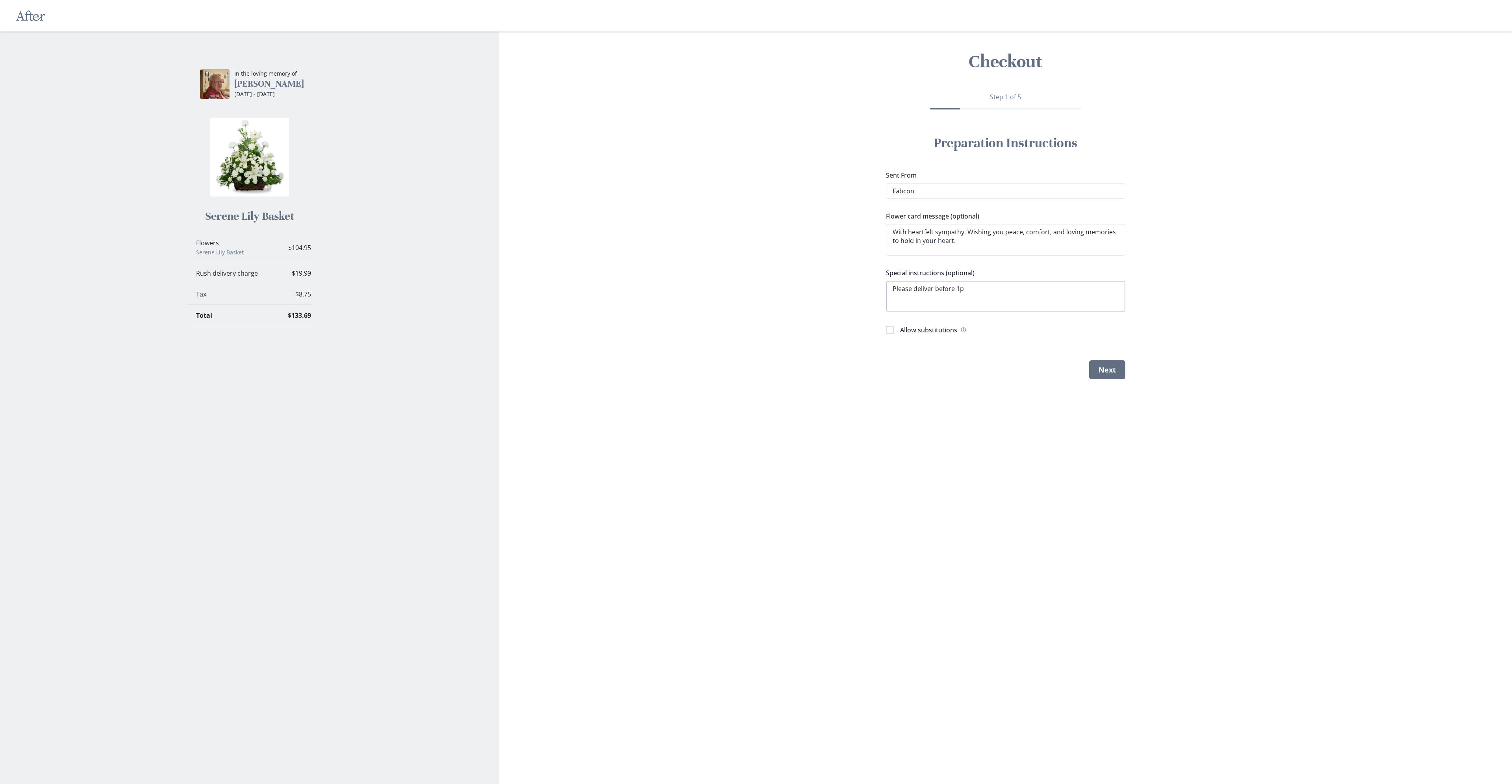
type textarea "x"
type textarea "Please deliver before 1pm"
drag, startPoint x: 954, startPoint y: 290, endPoint x: 939, endPoint y: 288, distance: 15.1
click at [939, 288] on textarea "Please deliver before 1pm" at bounding box center [1005, 296] width 239 height 32
type textarea "x"
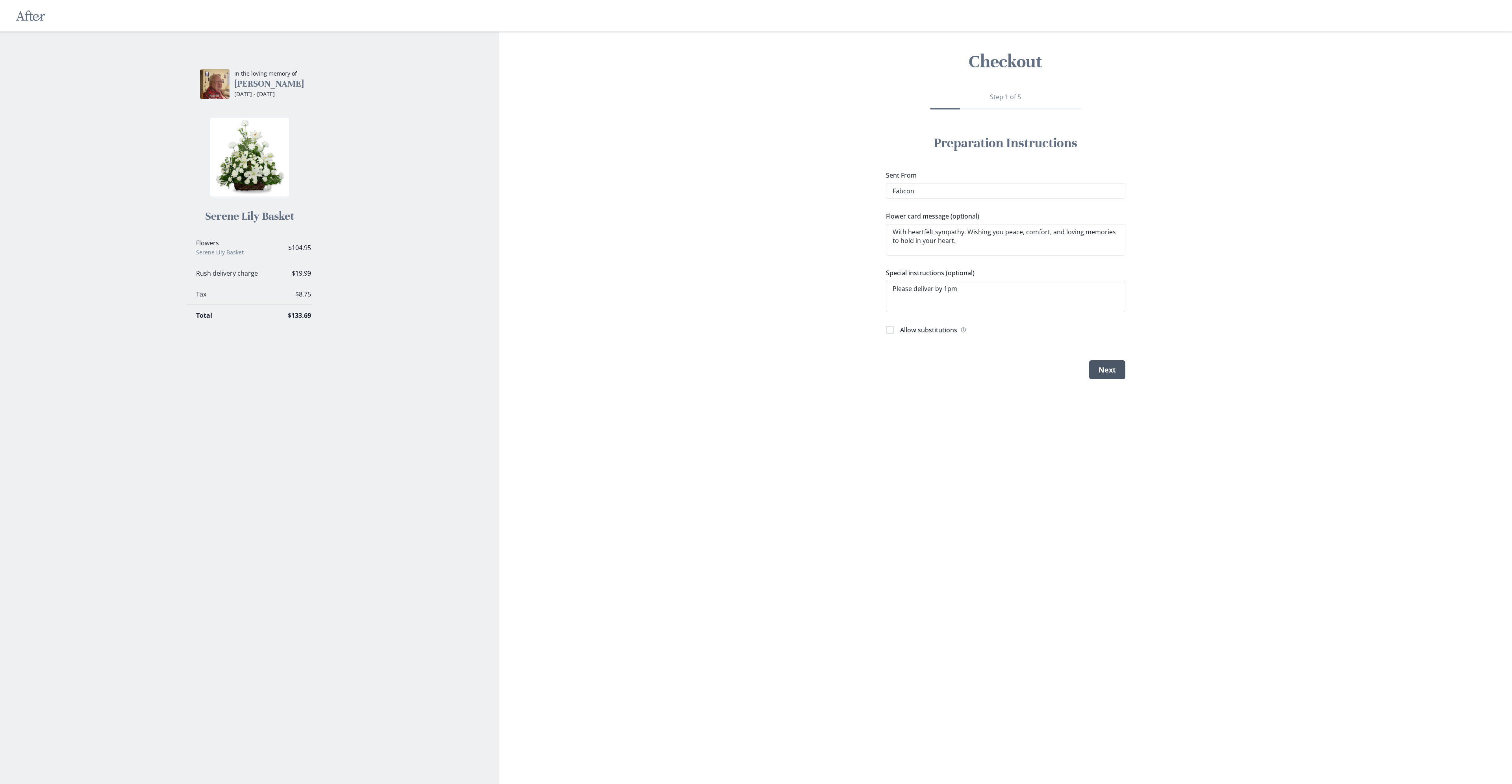
type textarea "Please deliver by 1pm"
type textarea "x"
click at [1107, 372] on button "Next" at bounding box center [1108, 370] width 36 height 19
select select "KY"
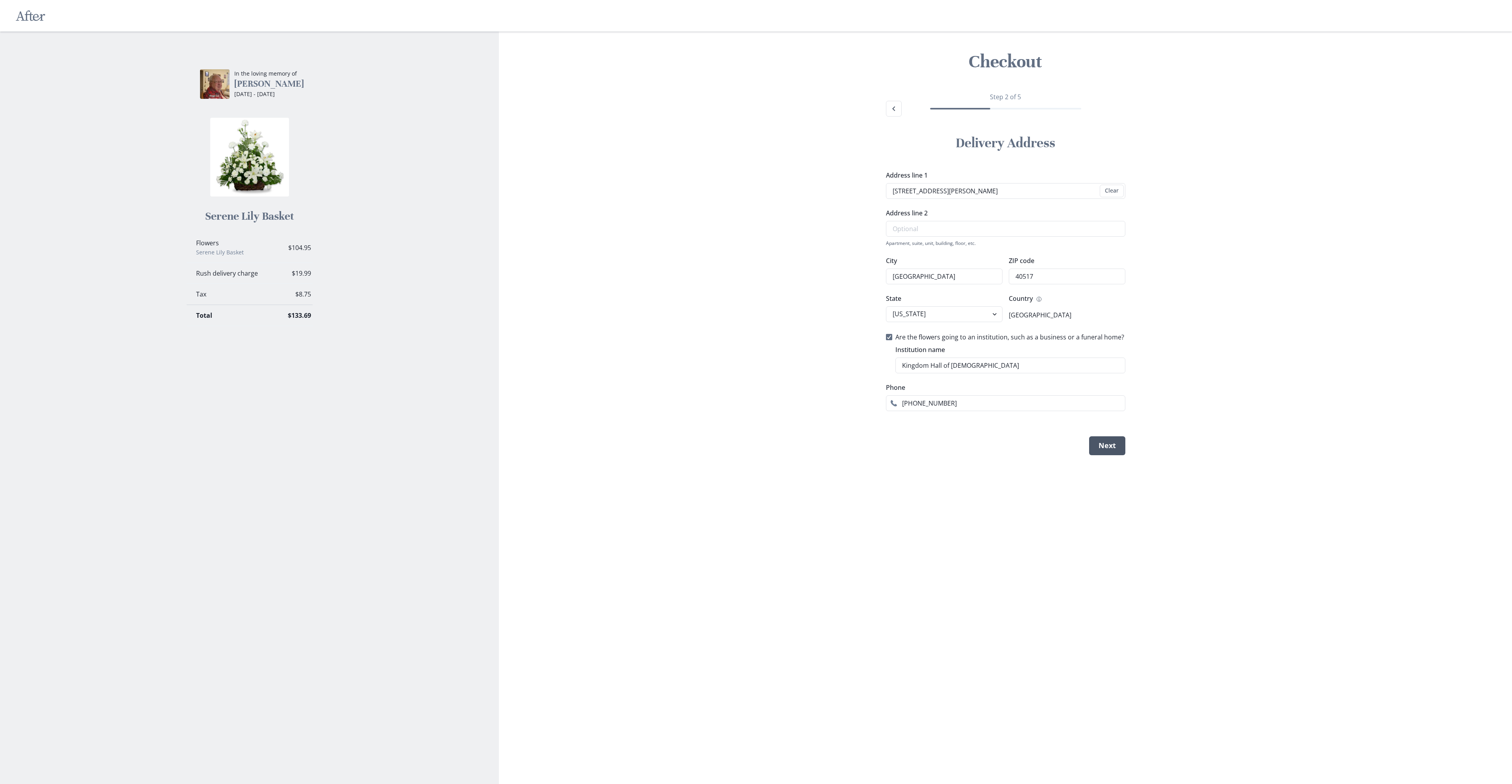
click at [1106, 448] on button "Next" at bounding box center [1108, 445] width 36 height 19
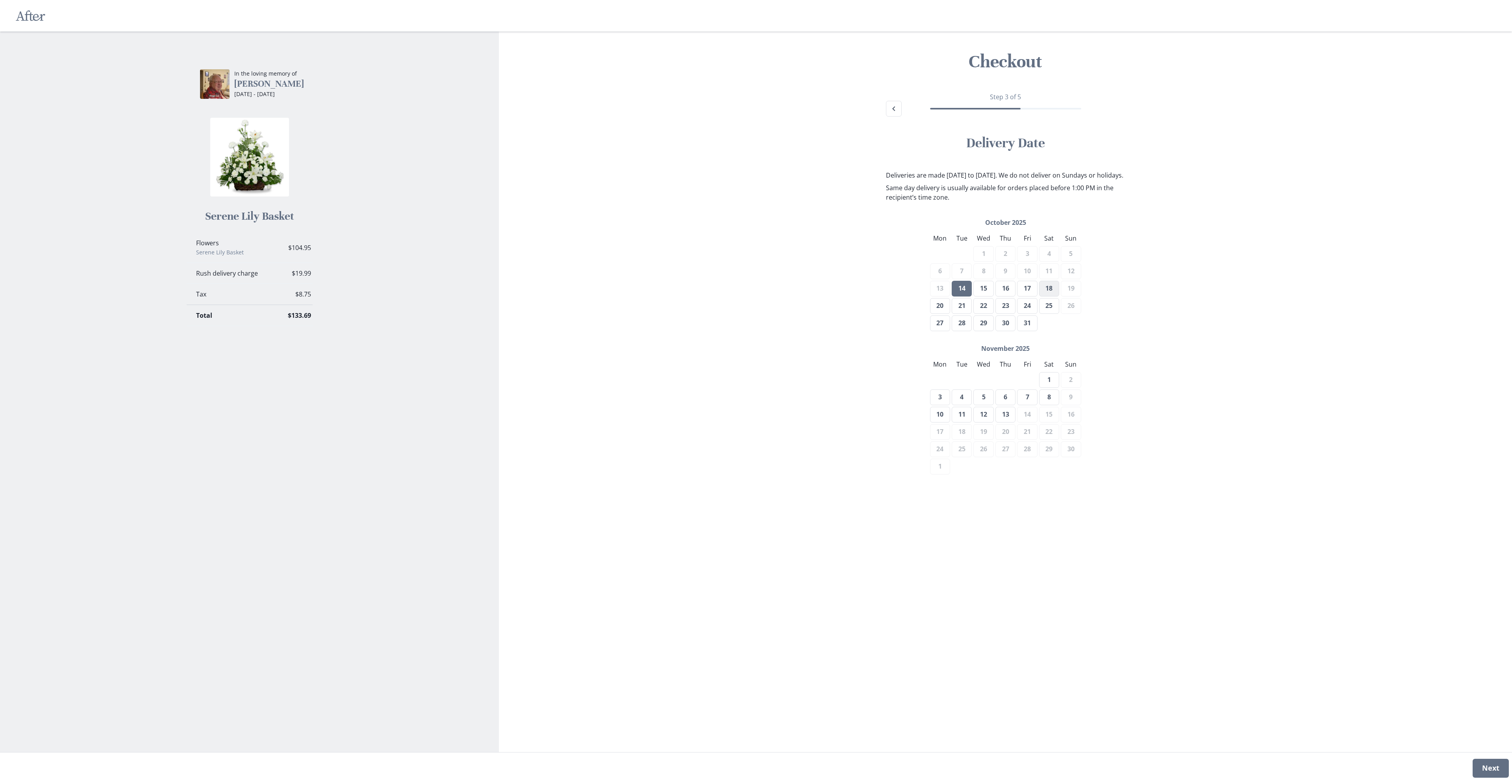
click at [1051, 296] on button "18" at bounding box center [1049, 288] width 20 height 16
click at [1497, 766] on button "Next" at bounding box center [1491, 768] width 36 height 19
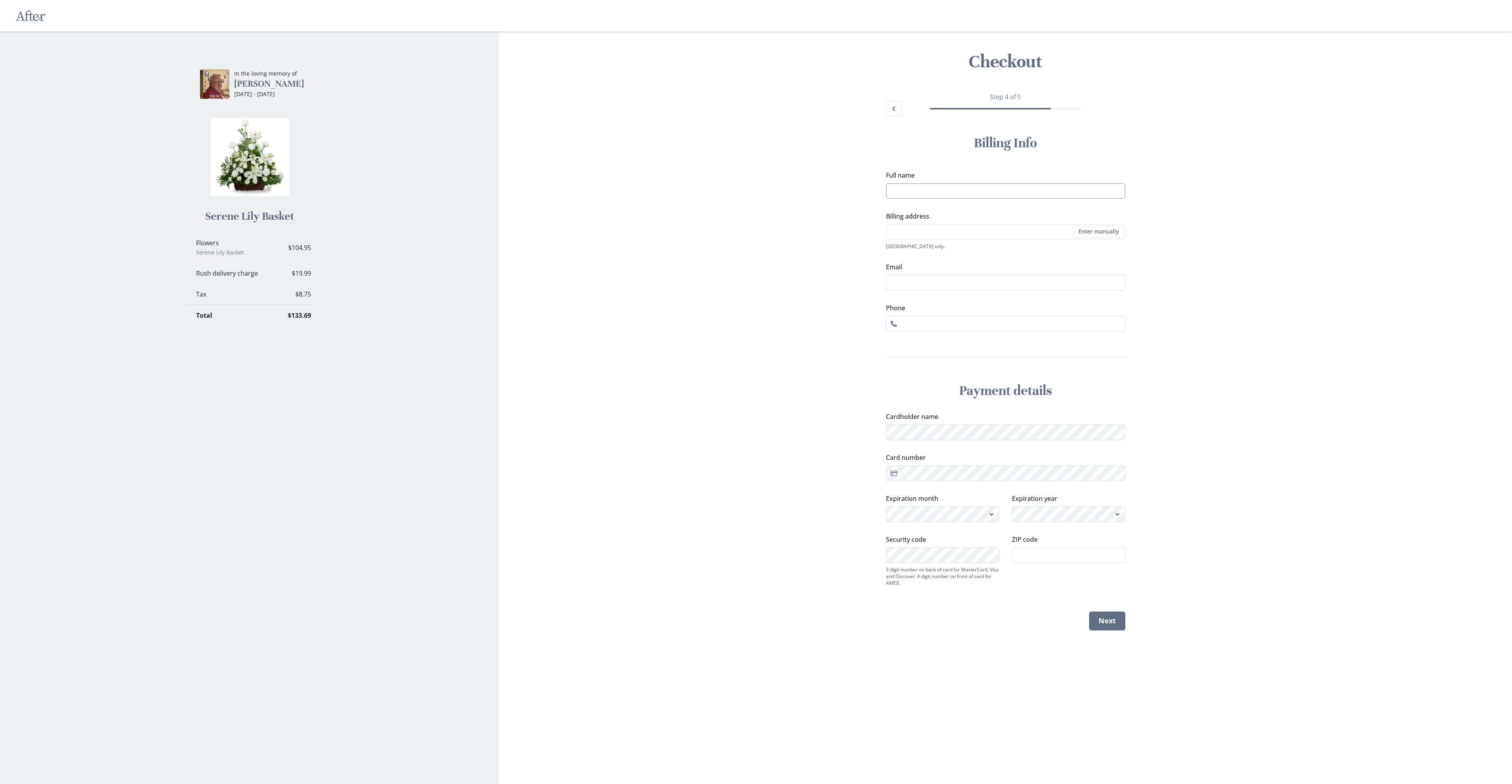
click at [980, 192] on input "Full name" at bounding box center [1005, 191] width 239 height 16
type input "[PERSON_NAME]"
type input "[STREET_ADDRESS]"
type input "[EMAIL_ADDRESS][DOMAIN_NAME]"
type input "6144253350"
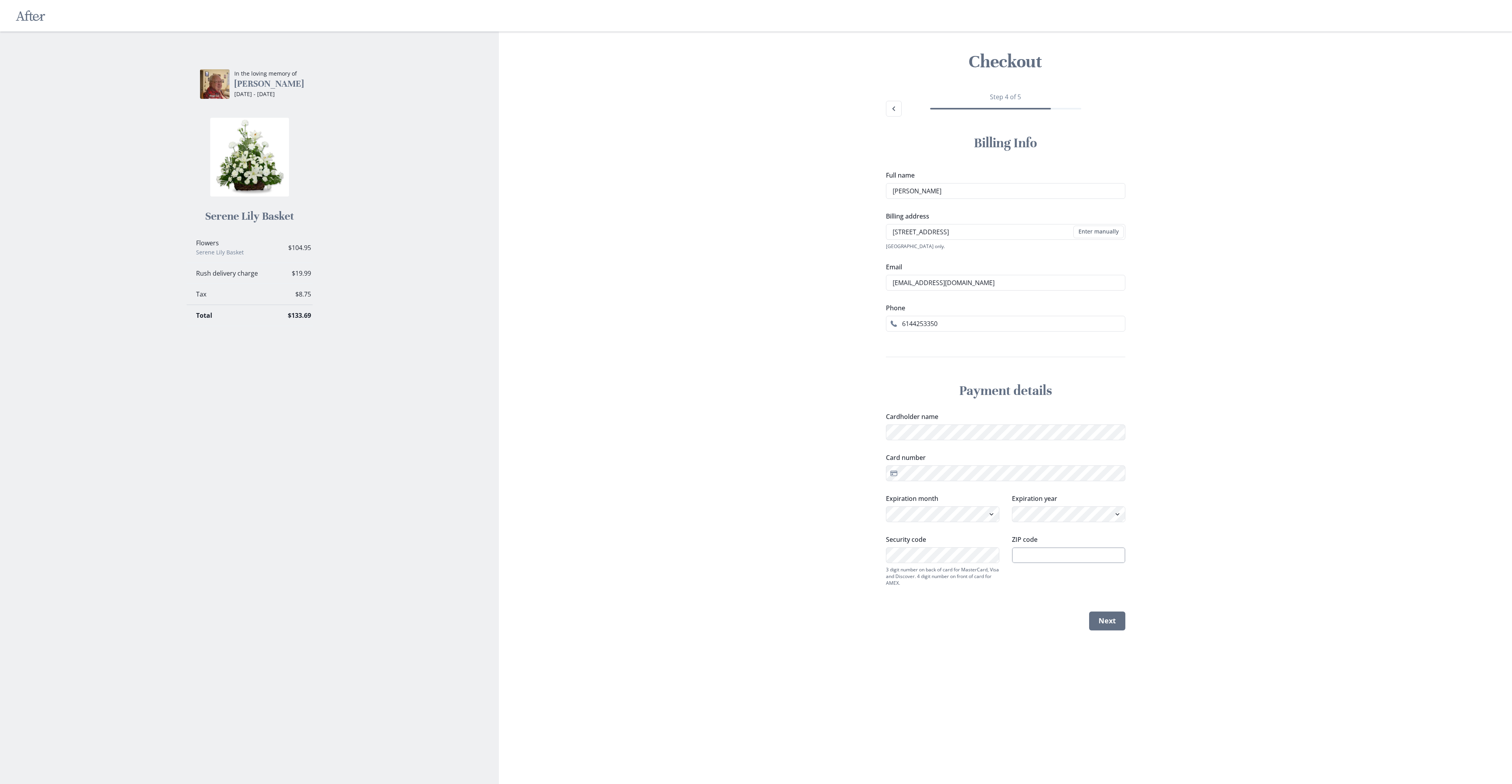
click at [1054, 560] on input "ZIP code" at bounding box center [1068, 555] width 113 height 16
type input "43023"
click at [1021, 631] on div "Step 4 of 5 Billing Info Full name [PERSON_NAME] address [STREET_ADDRESS] Enter…" at bounding box center [1005, 361] width 252 height 563
click at [1109, 622] on button "Next" at bounding box center [1108, 621] width 36 height 19
click at [977, 230] on input "[STREET_ADDRESS]" at bounding box center [1005, 232] width 239 height 16
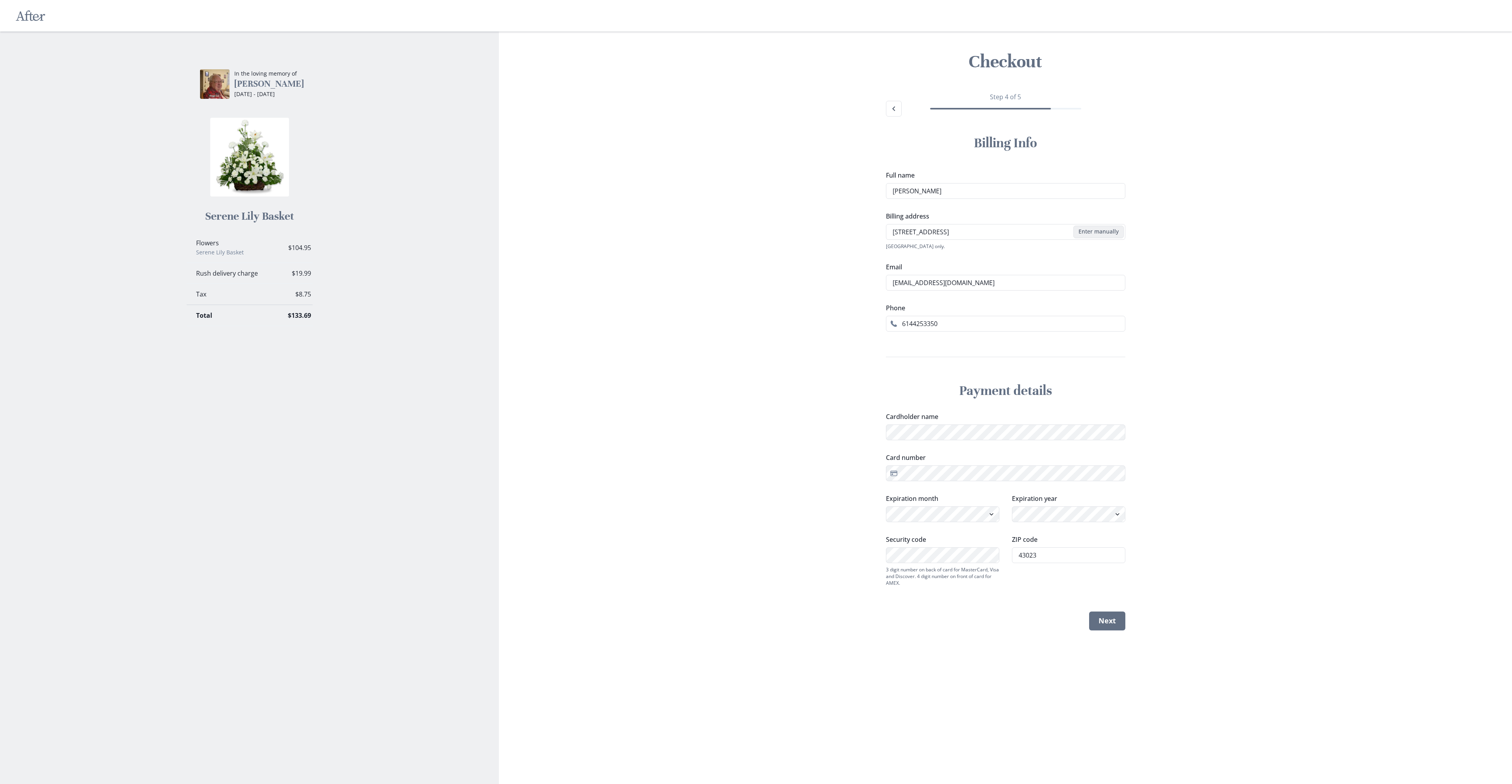
click at [1094, 234] on button "Enter manually" at bounding box center [1099, 231] width 50 height 12
select select "US"
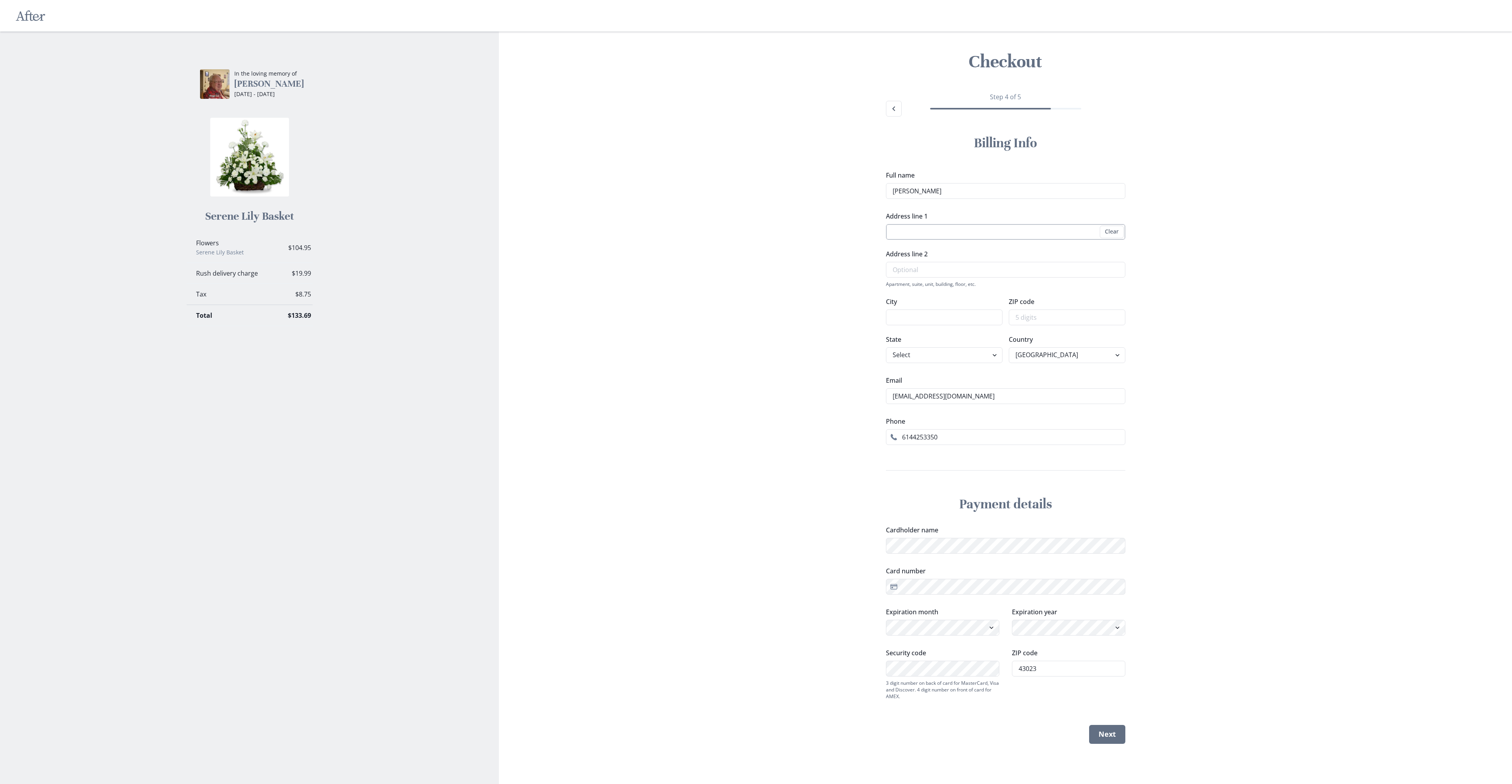
click at [1076, 231] on input "Address line 1" at bounding box center [1005, 232] width 239 height 16
type input "[STREET_ADDRESS]"
type input "[GEOGRAPHIC_DATA]"
type input "43023"
select select "OH"
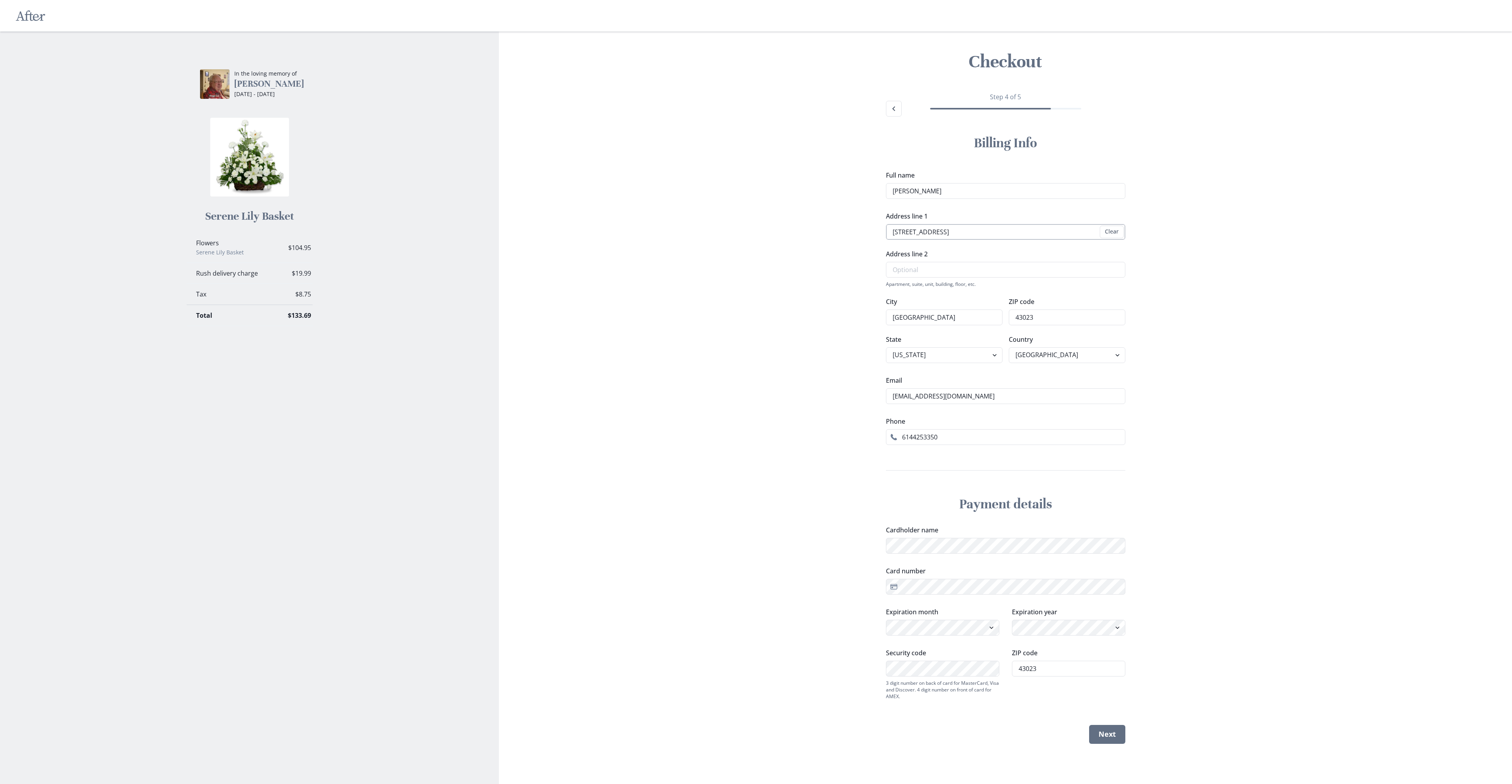
click at [998, 235] on input "[STREET_ADDRESS]" at bounding box center [1005, 232] width 239 height 16
click at [998, 234] on input "[STREET_ADDRESS]" at bounding box center [1005, 232] width 239 height 16
click at [1236, 353] on div "Checkout Step 4 of 5 Billing Info Full name [PERSON_NAME] Address line 1 [STREE…" at bounding box center [1005, 394] width 1001 height 725
click at [1008, 235] on input "[STREET_ADDRESS]" at bounding box center [1005, 232] width 239 height 16
type input "[STREET_ADDRESS]"
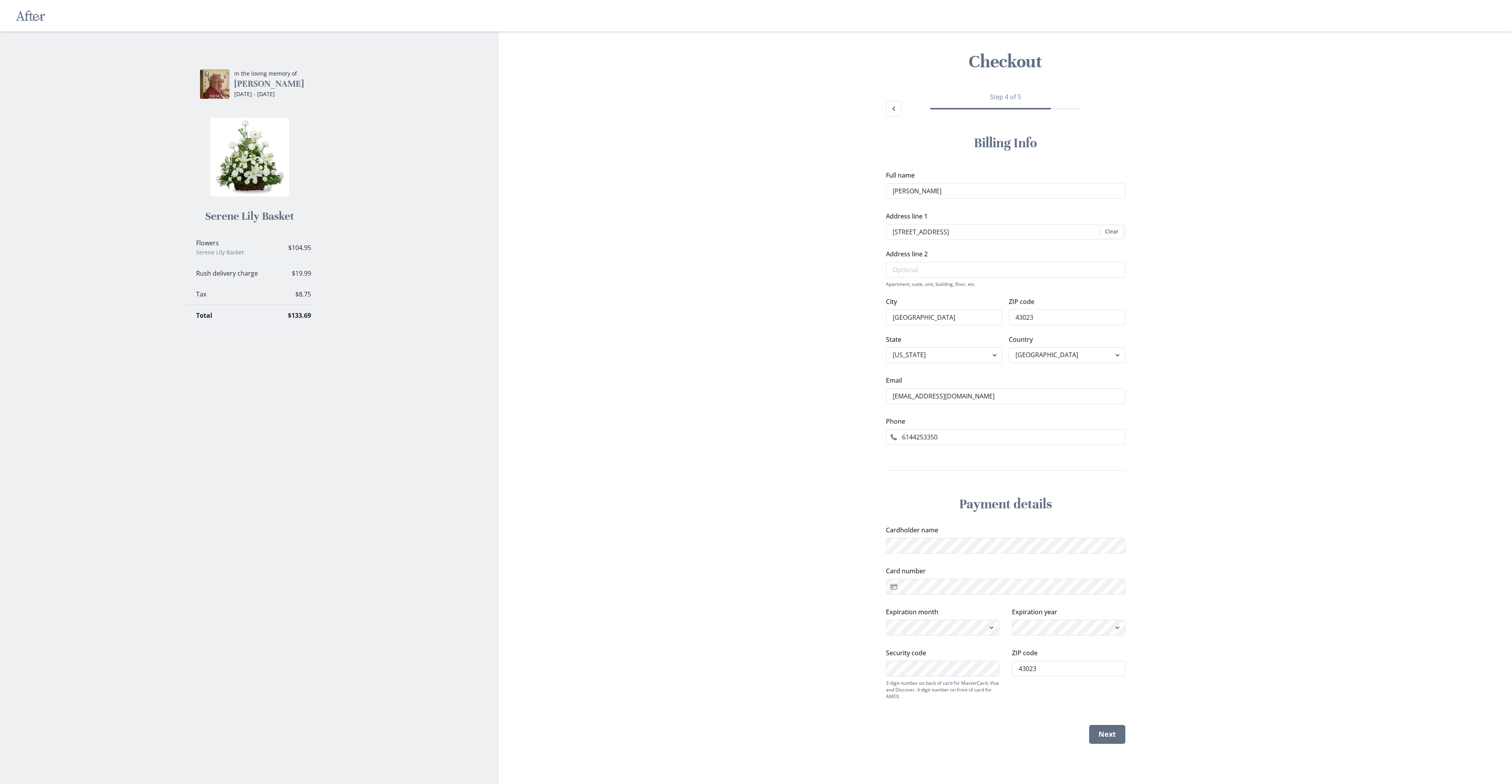
click at [1183, 303] on div "Checkout Step 4 of 5 Billing Info Full name [PERSON_NAME] Address line 1 [STREE…" at bounding box center [1005, 394] width 1001 height 725
click at [1115, 732] on button "Next" at bounding box center [1108, 734] width 36 height 19
